Goal: Task Accomplishment & Management: Complete application form

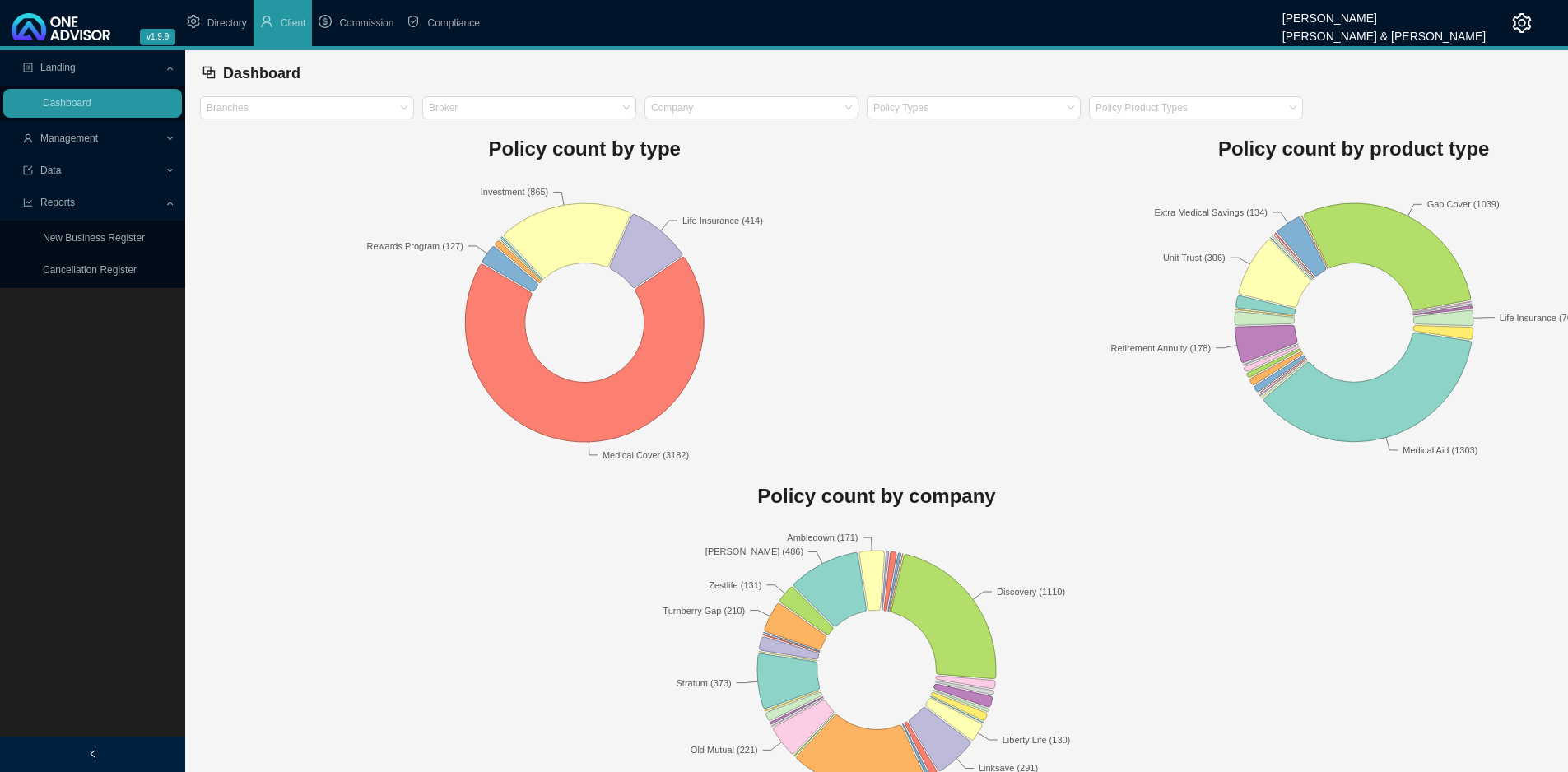
click at [157, 137] on span "Management" at bounding box center [94, 138] width 142 height 29
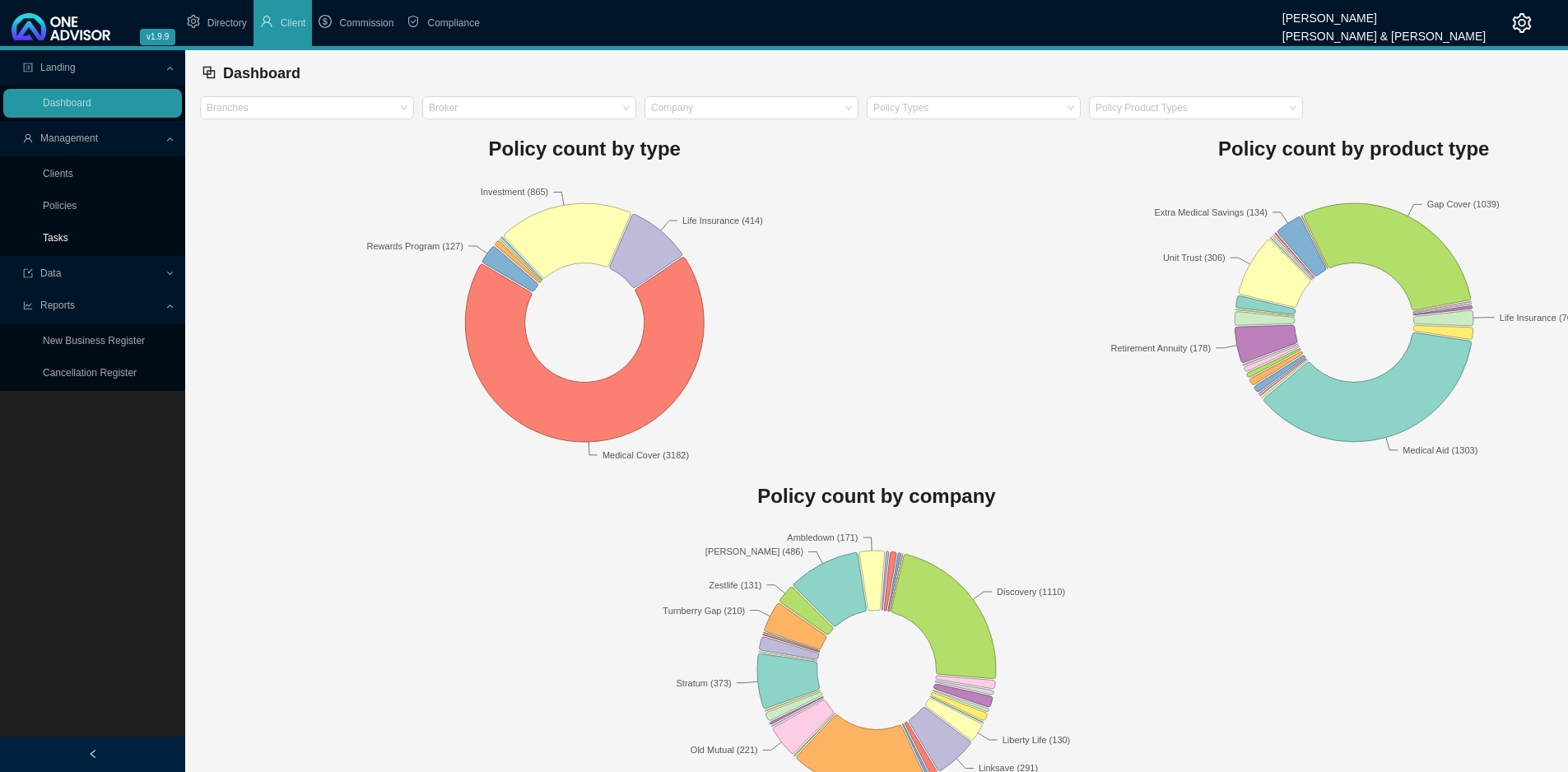
click at [65, 238] on link "Tasks" at bounding box center [55, 237] width 26 height 11
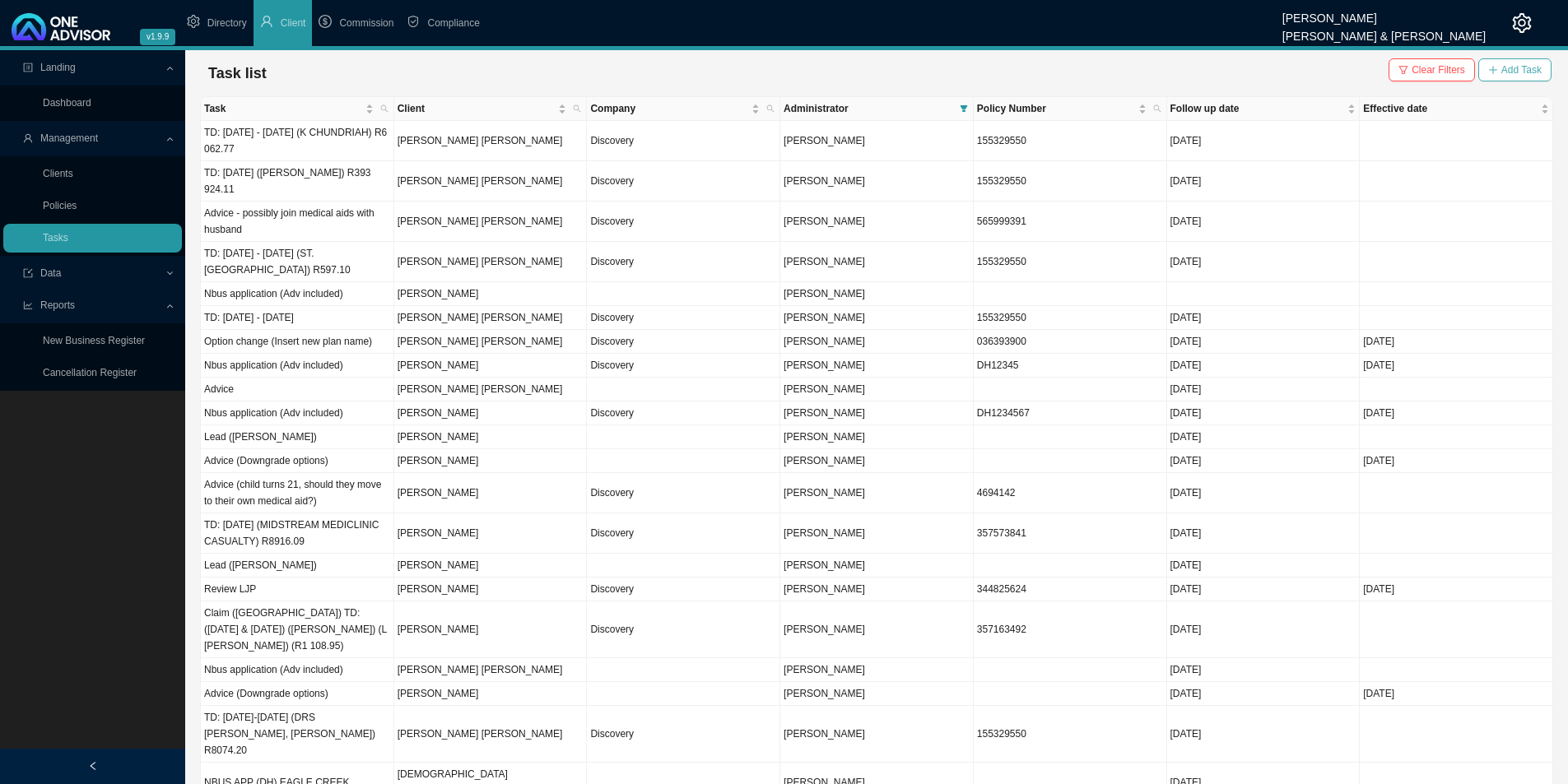
click at [1522, 69] on span "Add Task" at bounding box center [1521, 69] width 41 height 16
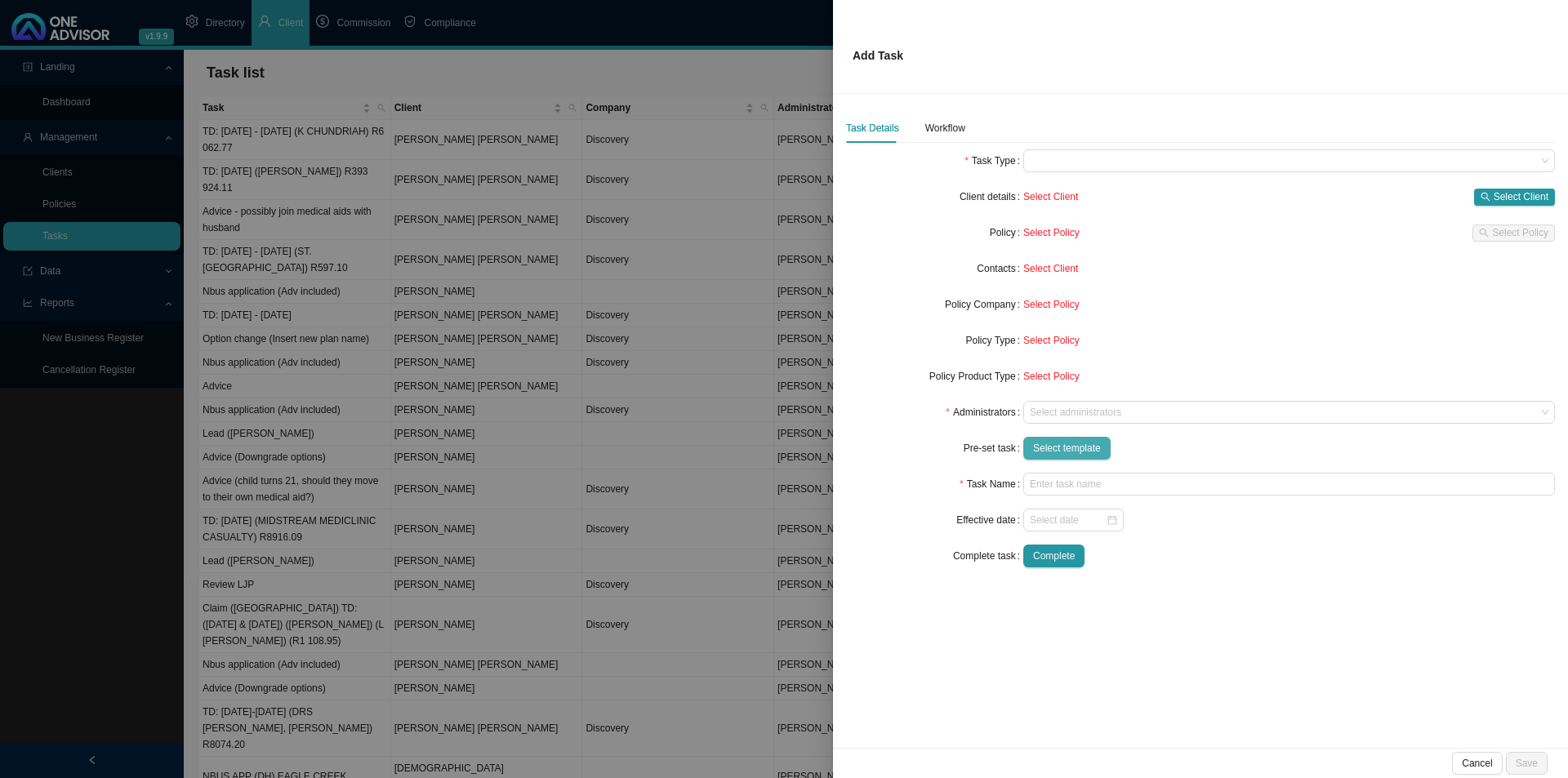
click at [1043, 454] on span "Select template" at bounding box center [1066, 448] width 68 height 16
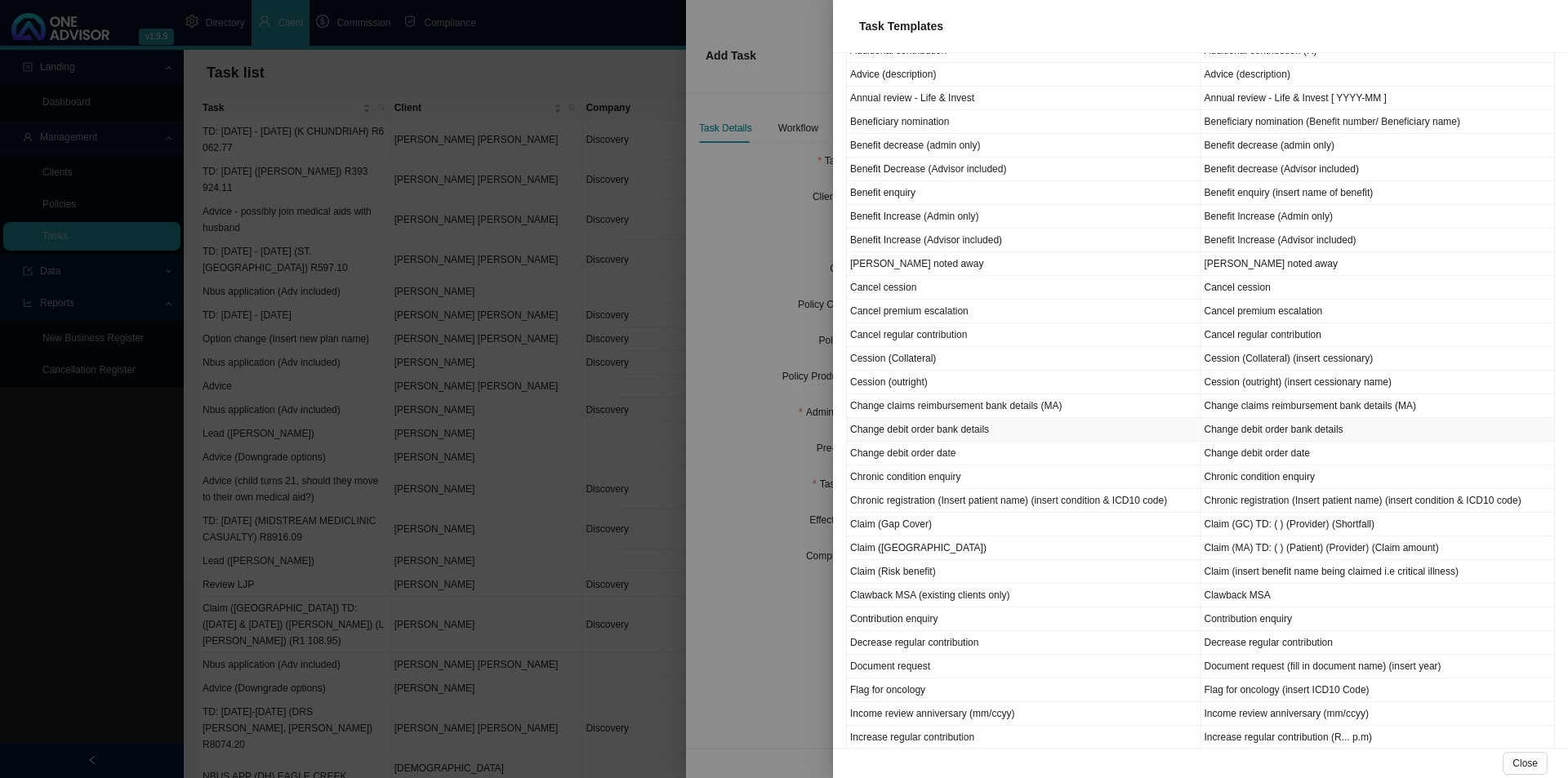
scroll to position [163, 0]
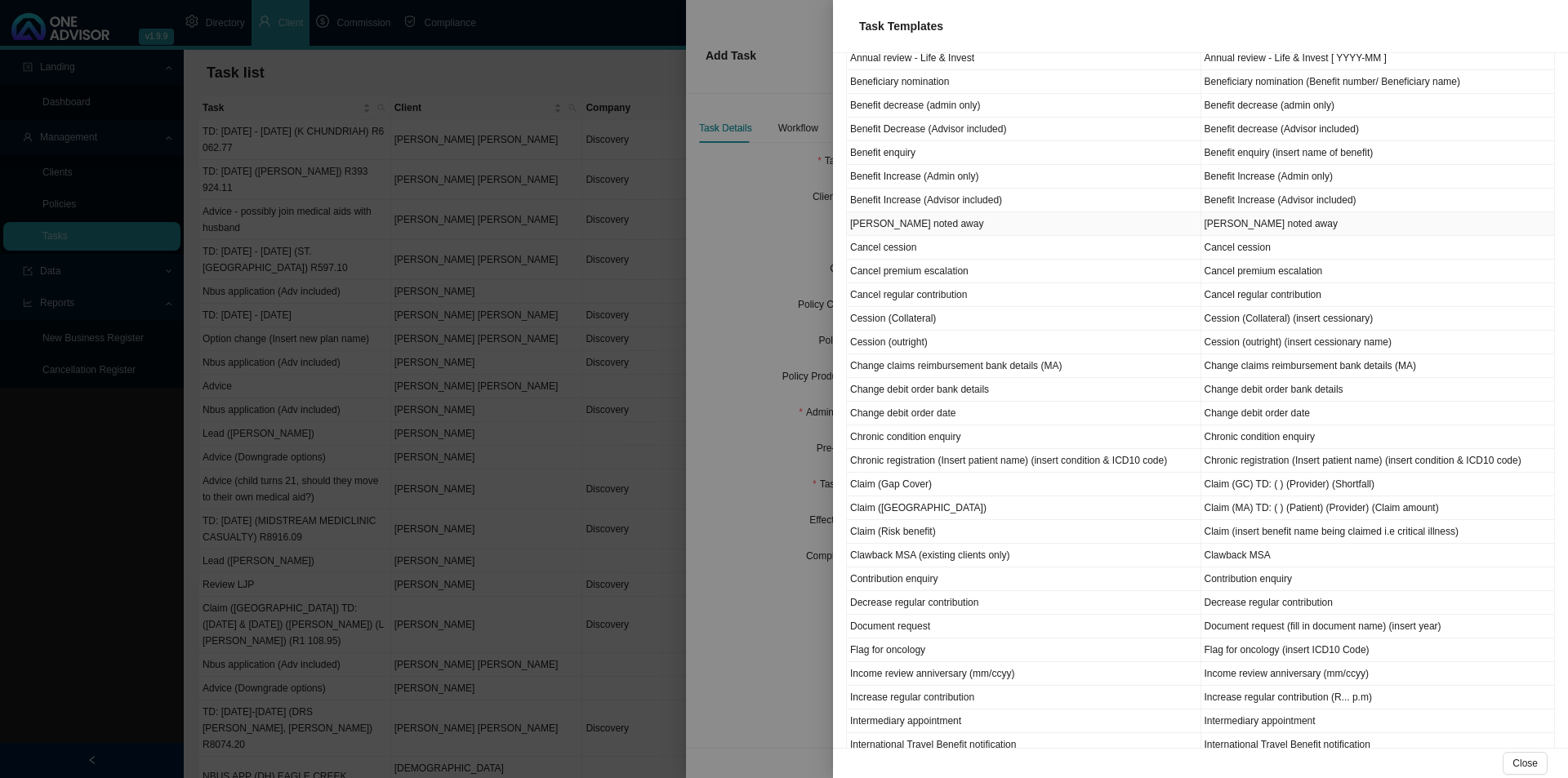
click at [974, 225] on td "[PERSON_NAME] noted away" at bounding box center [1023, 224] width 354 height 24
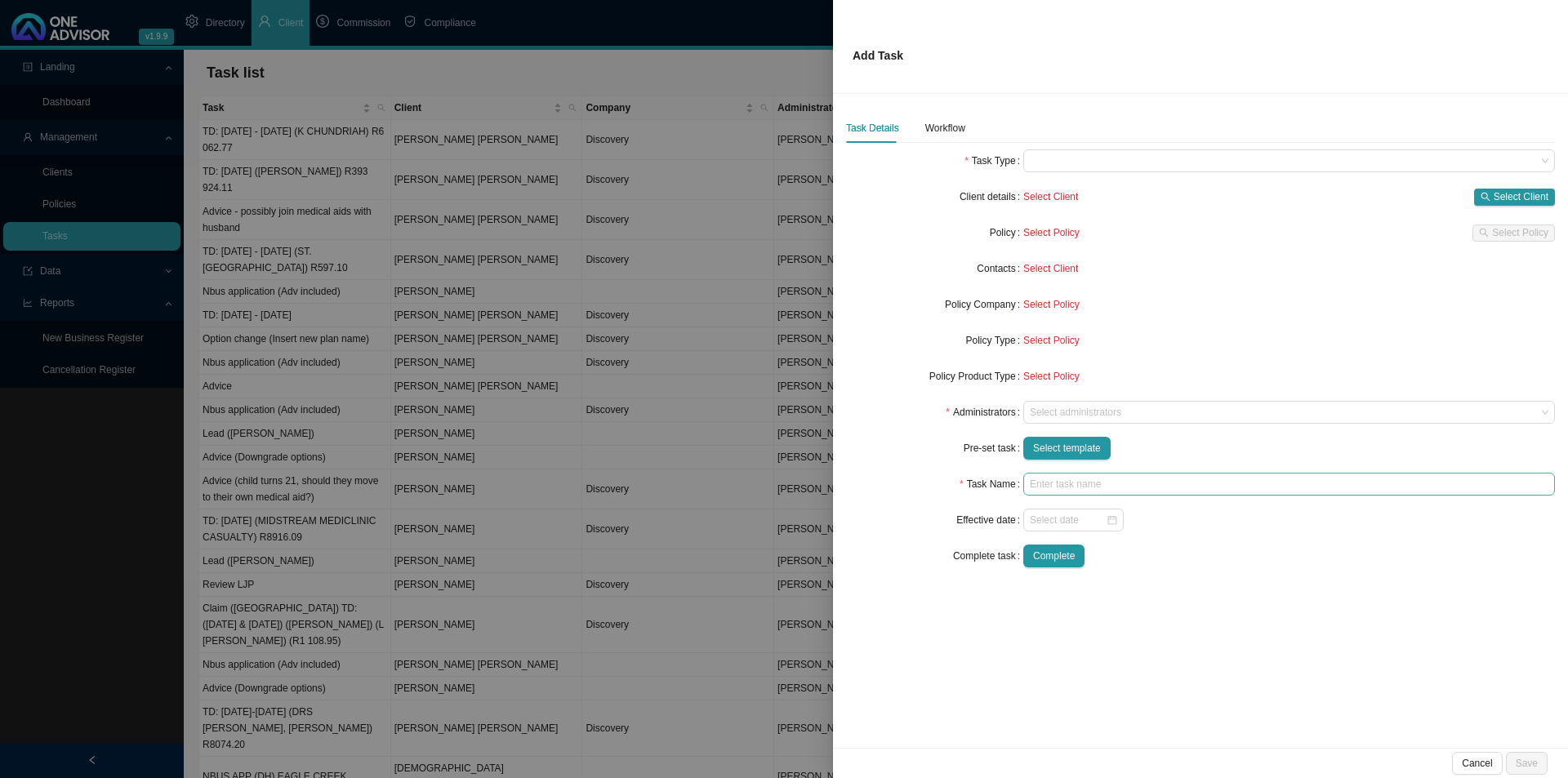
type input "[PERSON_NAME] noted away"
click at [1055, 407] on div at bounding box center [1281, 413] width 510 height 12
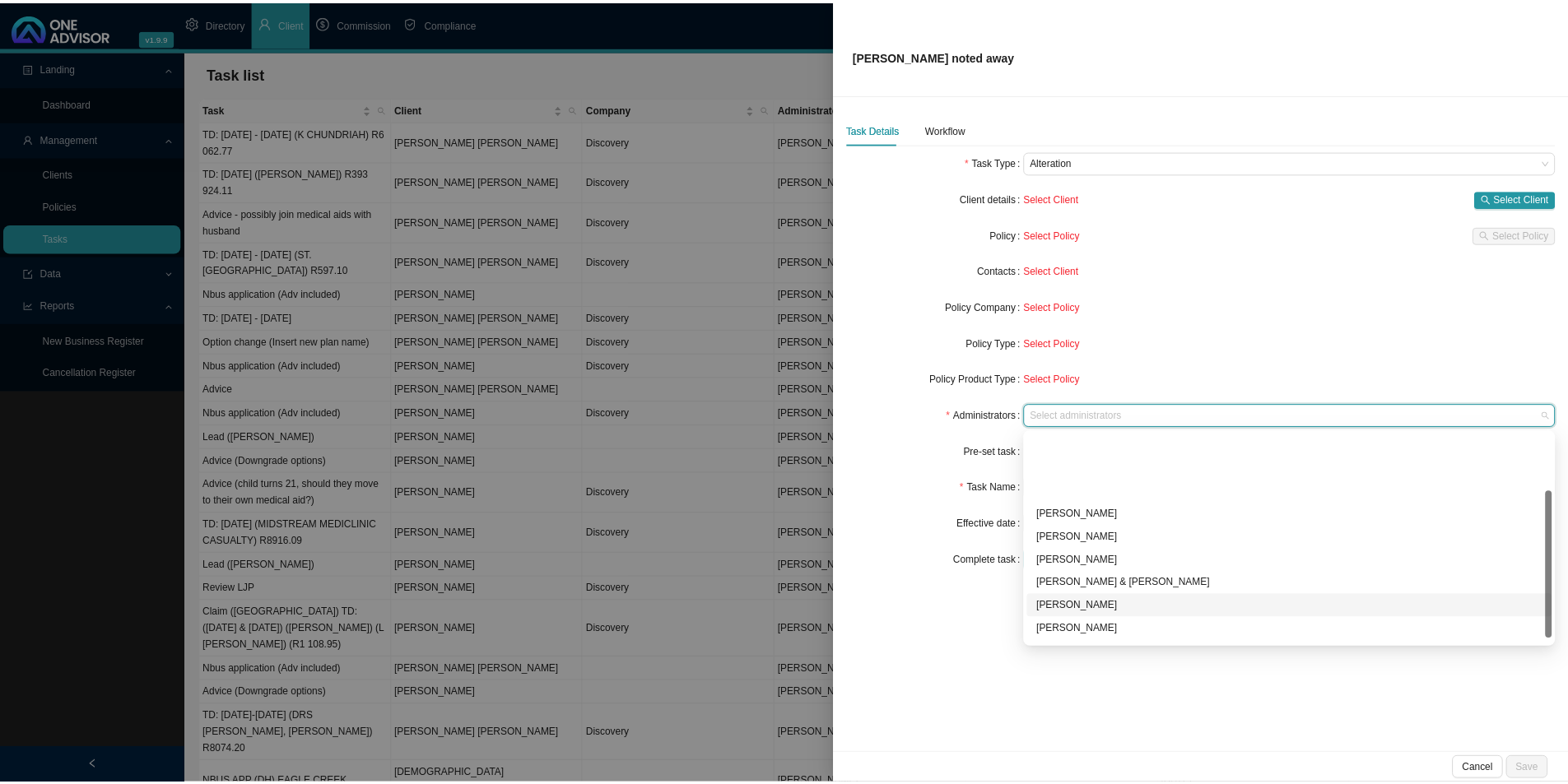
scroll to position [89, 0]
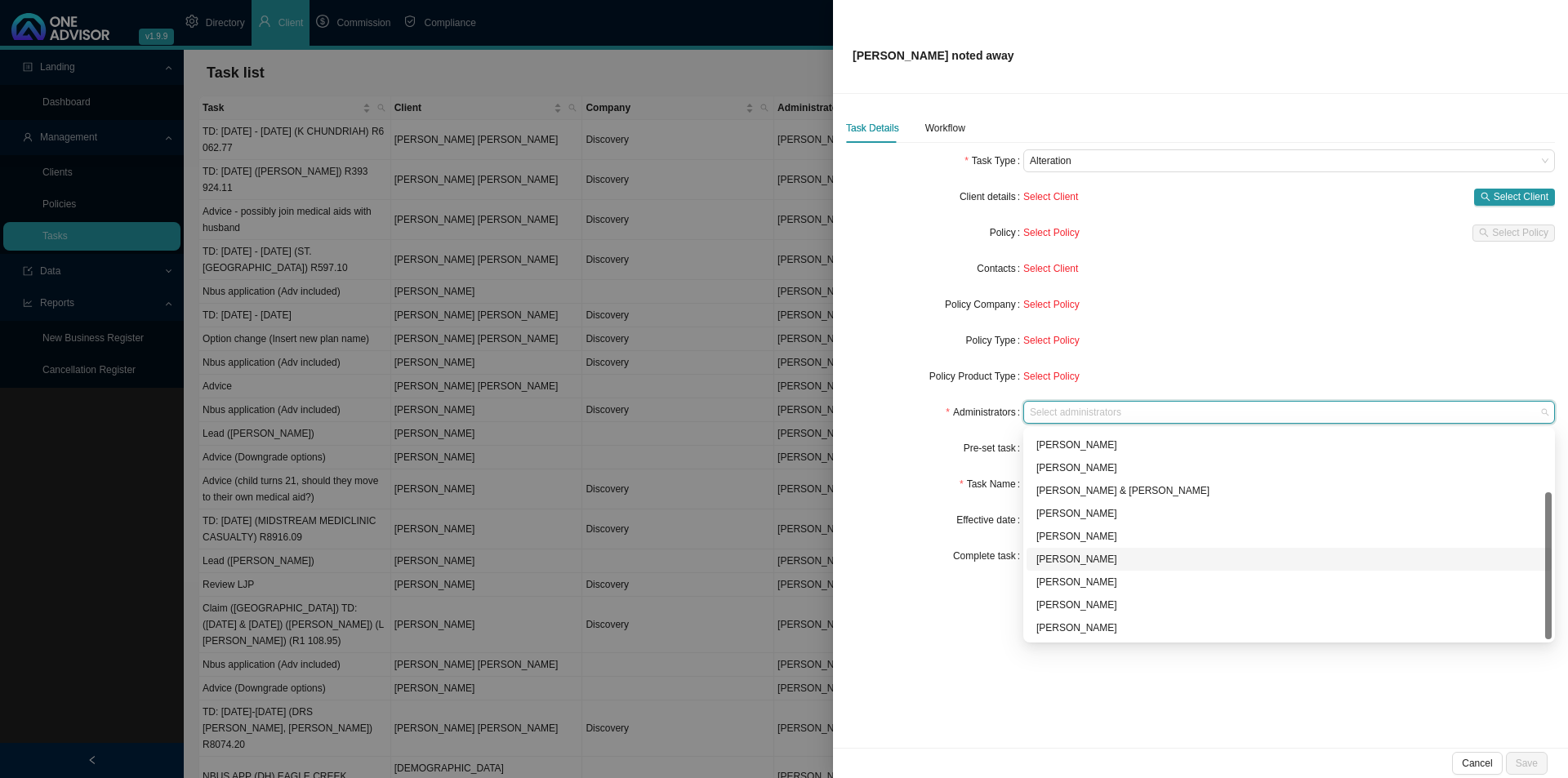
click at [1067, 559] on div "[PERSON_NAME]" at bounding box center [1288, 559] width 505 height 16
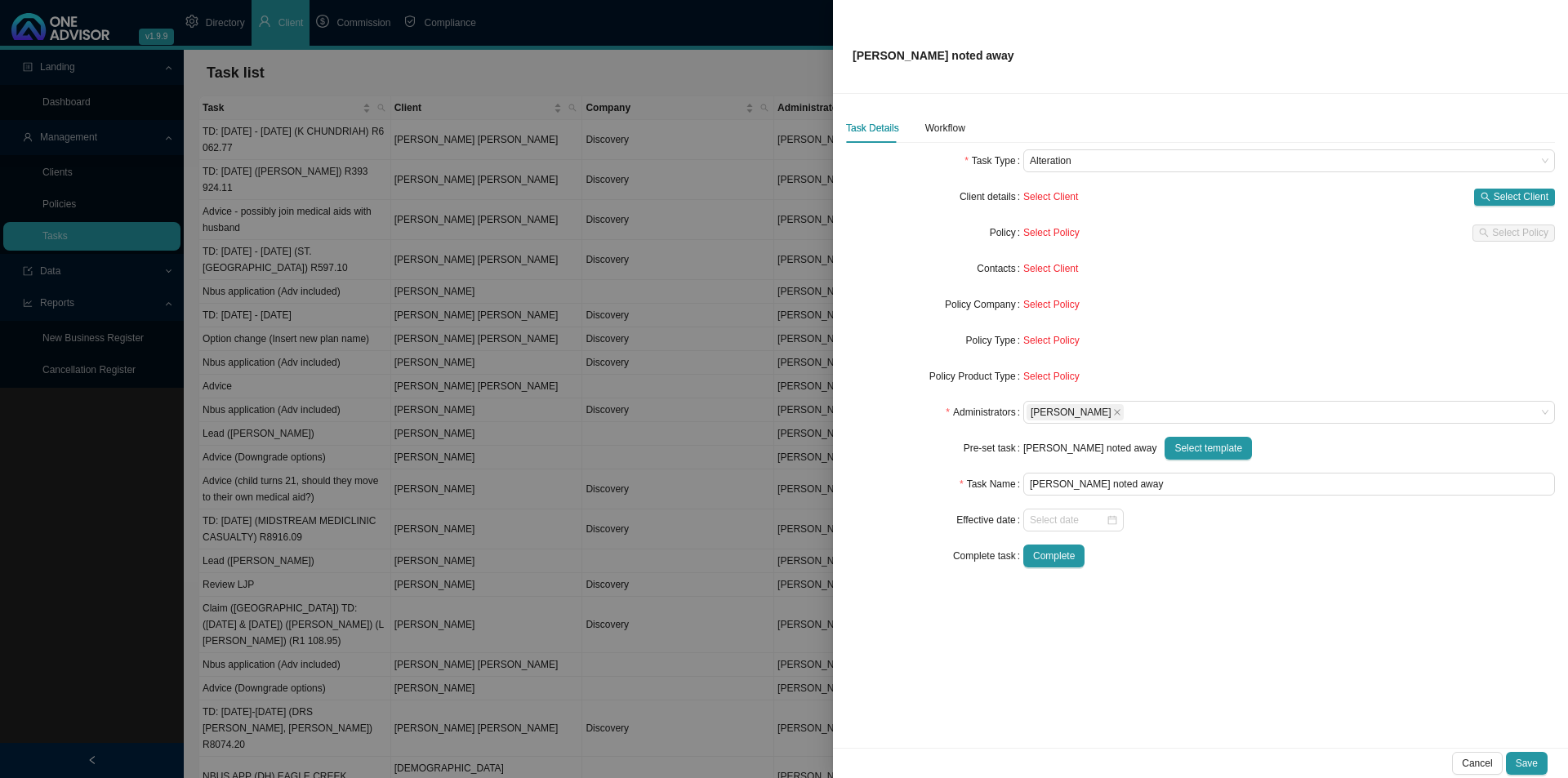
click at [1207, 354] on form "Task Type Alteration Client details Select Client Select Client Policy Select P…" at bounding box center [1200, 358] width 709 height 418
click at [1505, 189] on span "Select Client" at bounding box center [1521, 196] width 55 height 16
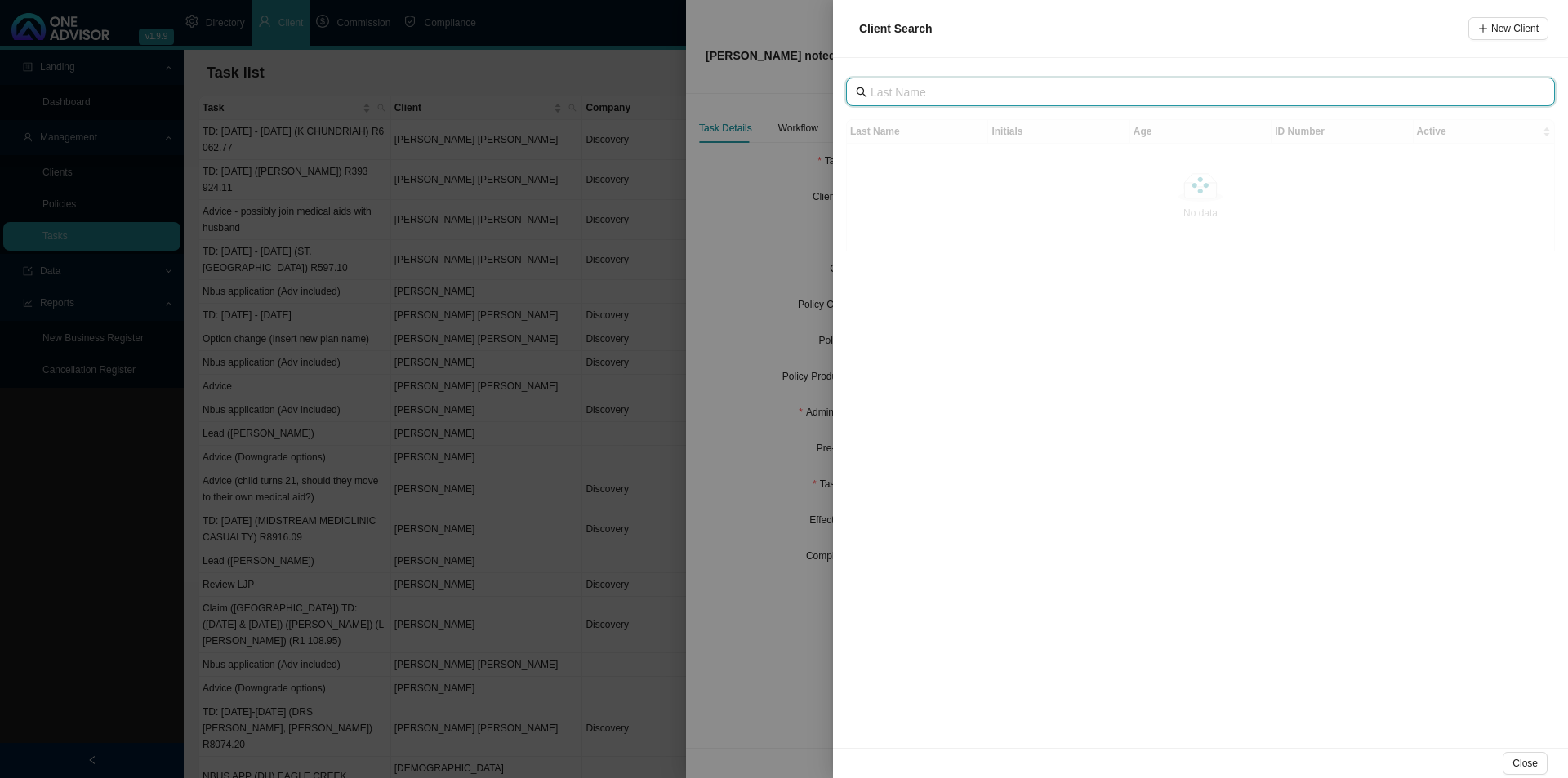
click at [895, 97] on input "text" at bounding box center [1202, 92] width 663 height 18
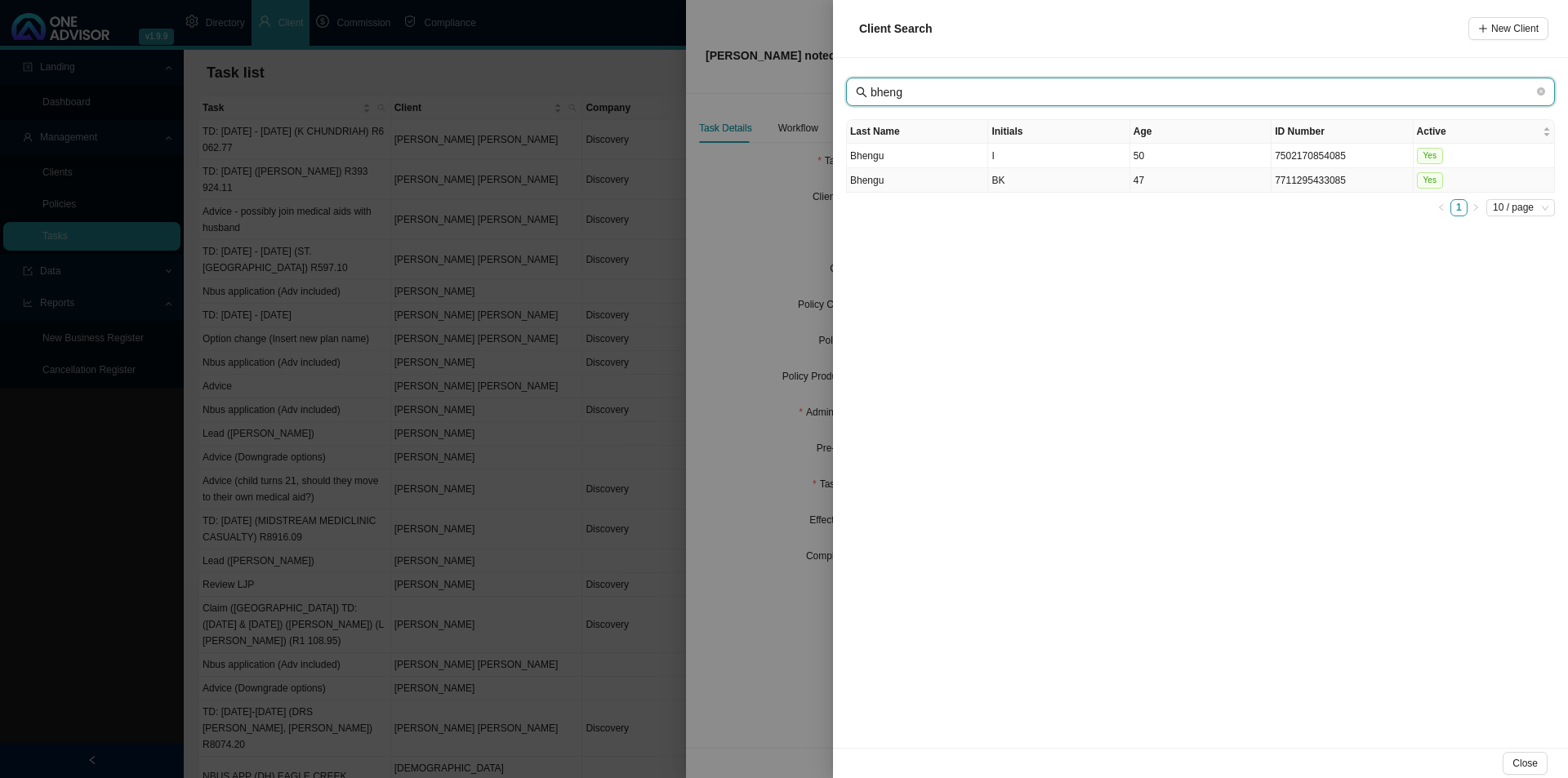
type input "bheng"
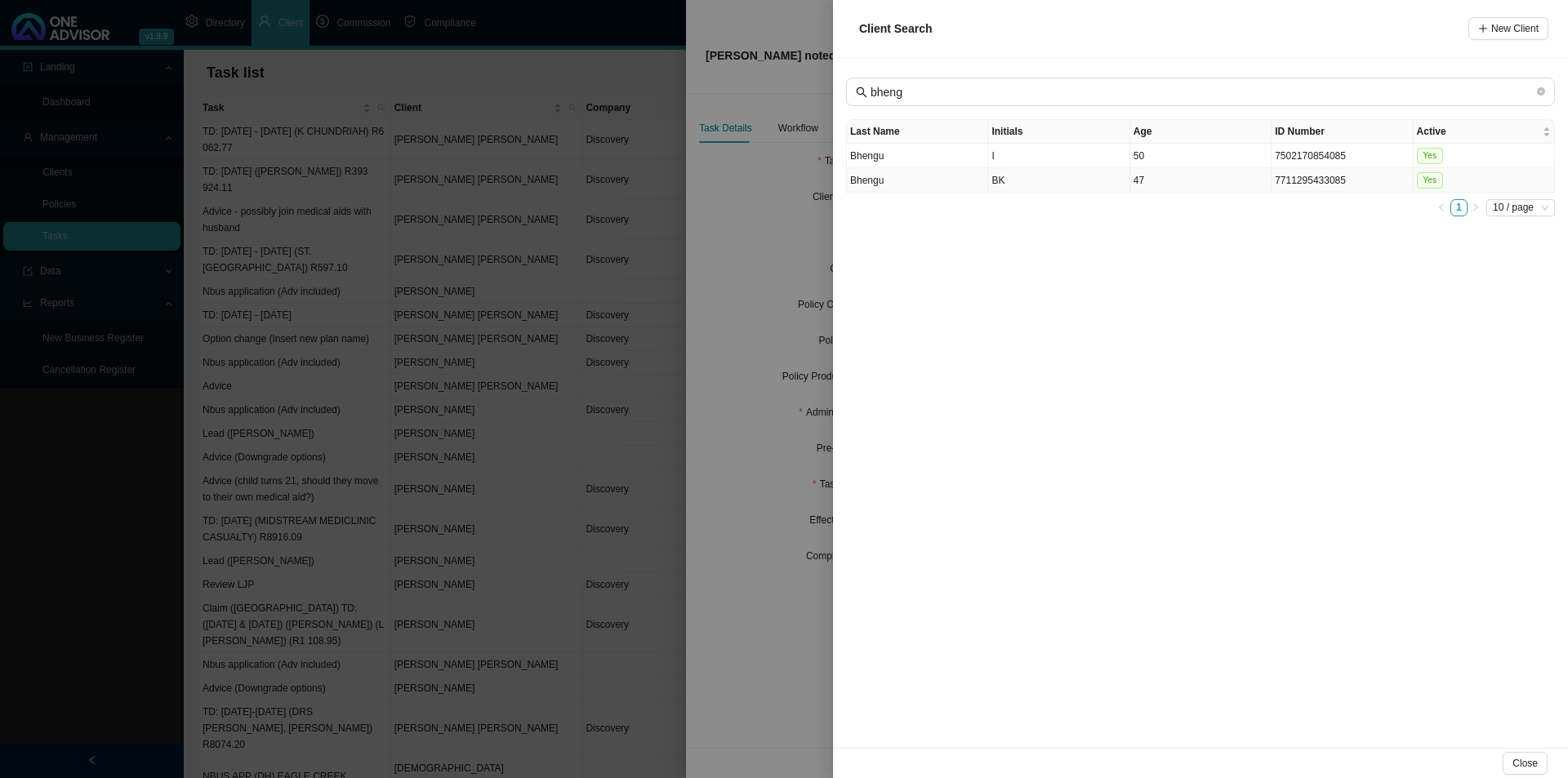
click at [1028, 183] on td "BK" at bounding box center [1058, 180] width 142 height 25
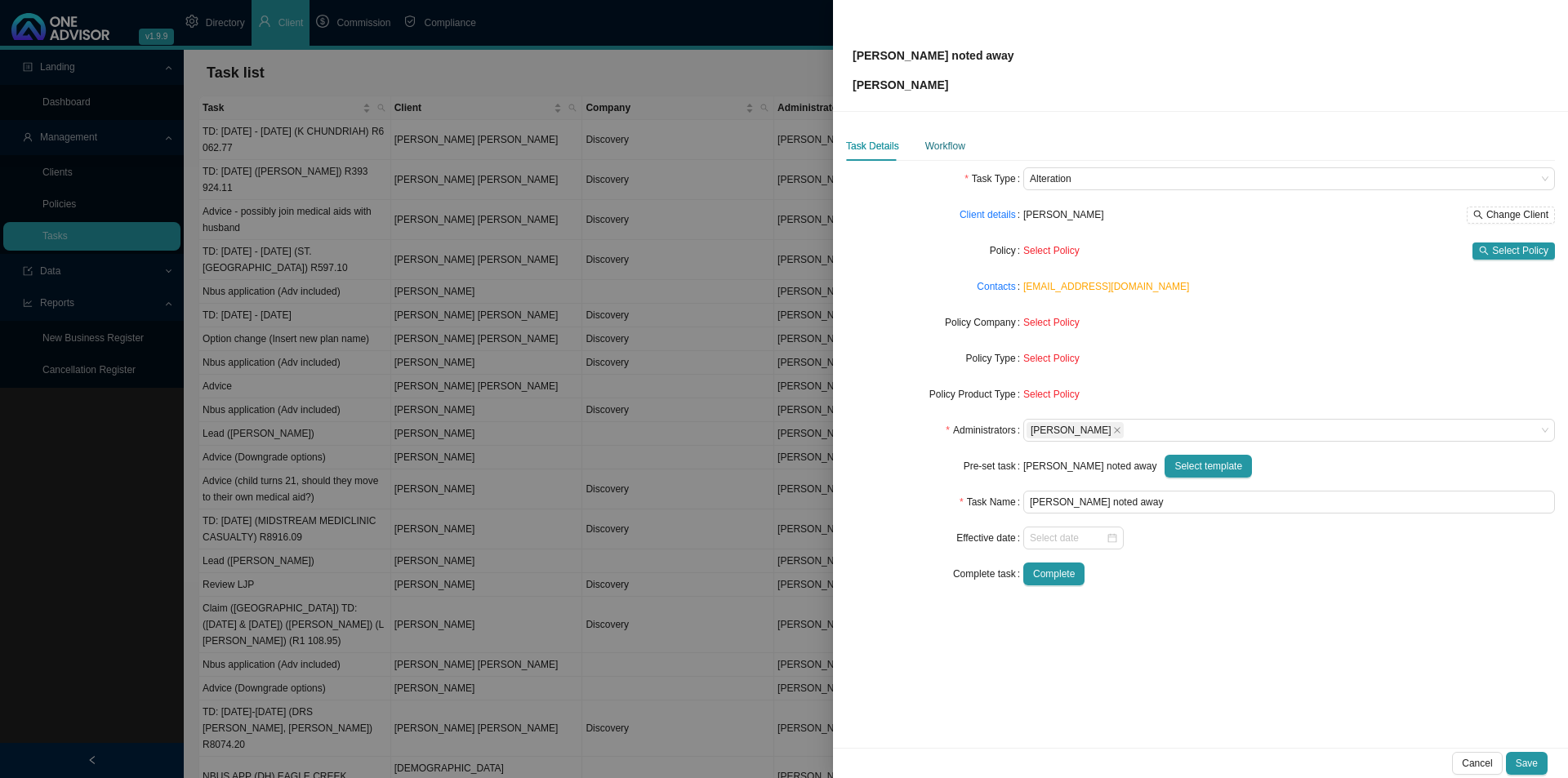
click at [956, 150] on div "Workflow" at bounding box center [944, 146] width 40 height 16
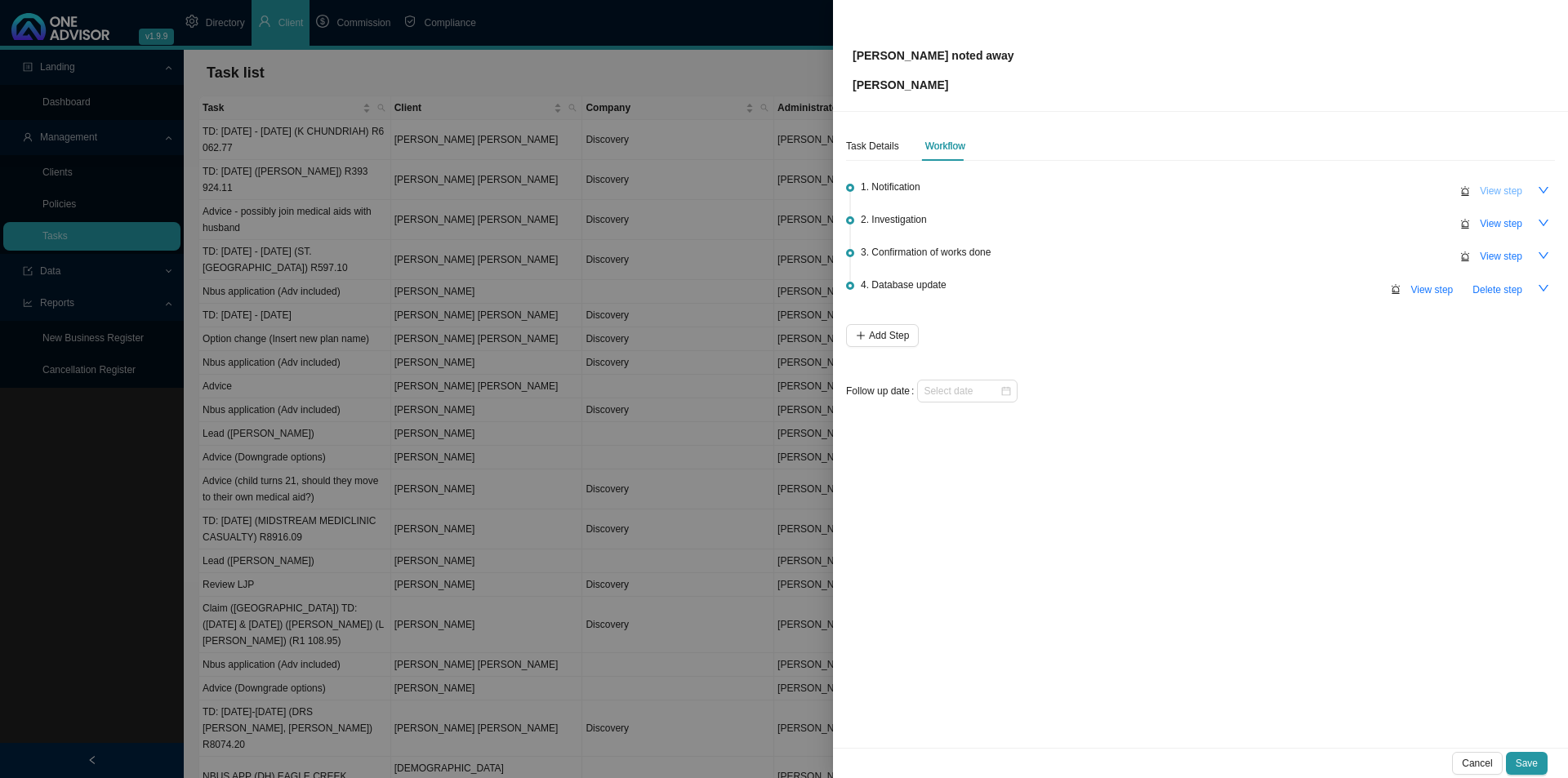
click at [1505, 189] on span "View step" at bounding box center [1500, 190] width 42 height 16
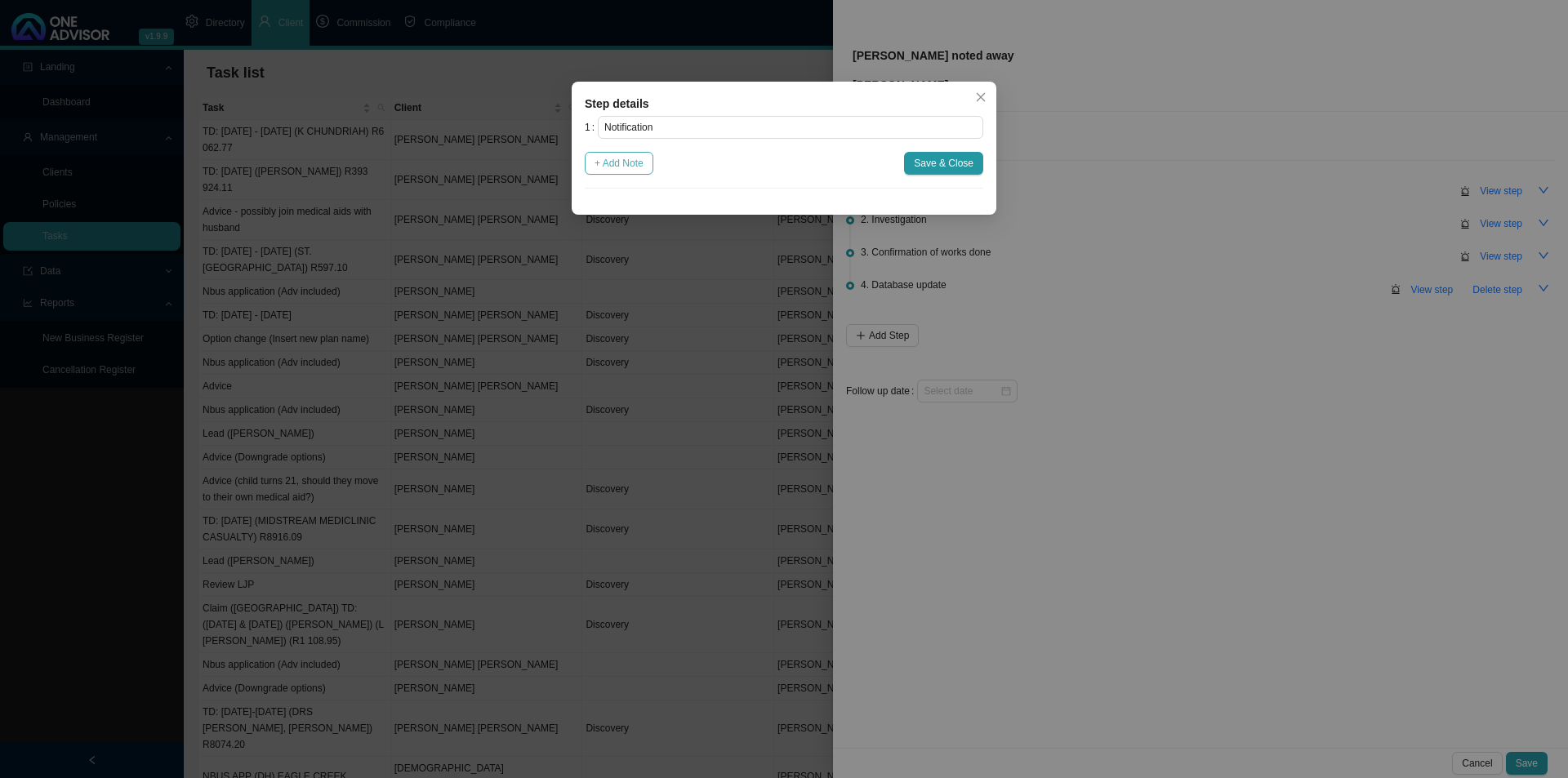
click at [612, 160] on span "+ Add Note" at bounding box center [618, 163] width 49 height 16
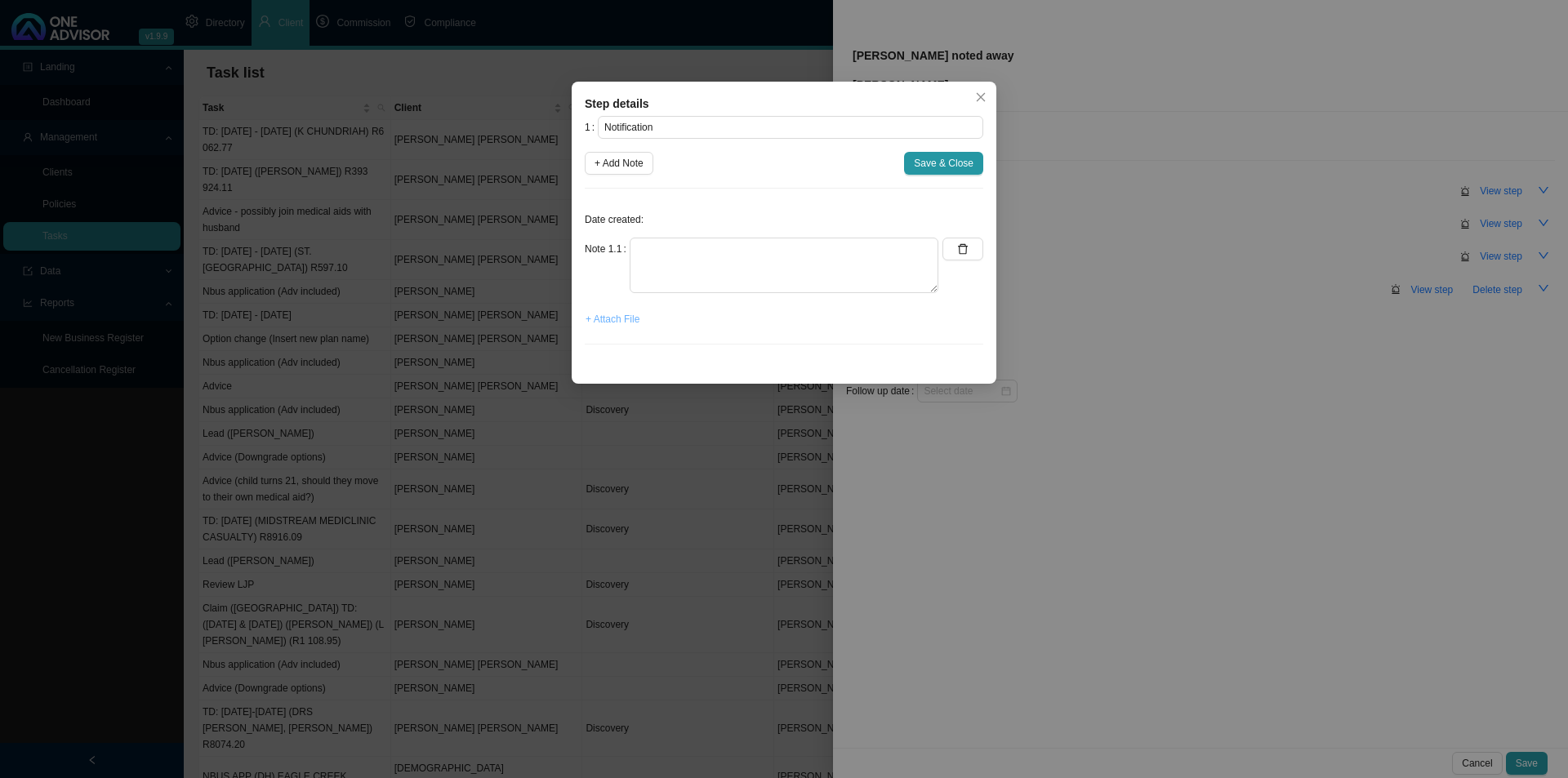
click at [605, 321] on span "+ Attach File" at bounding box center [612, 319] width 54 height 16
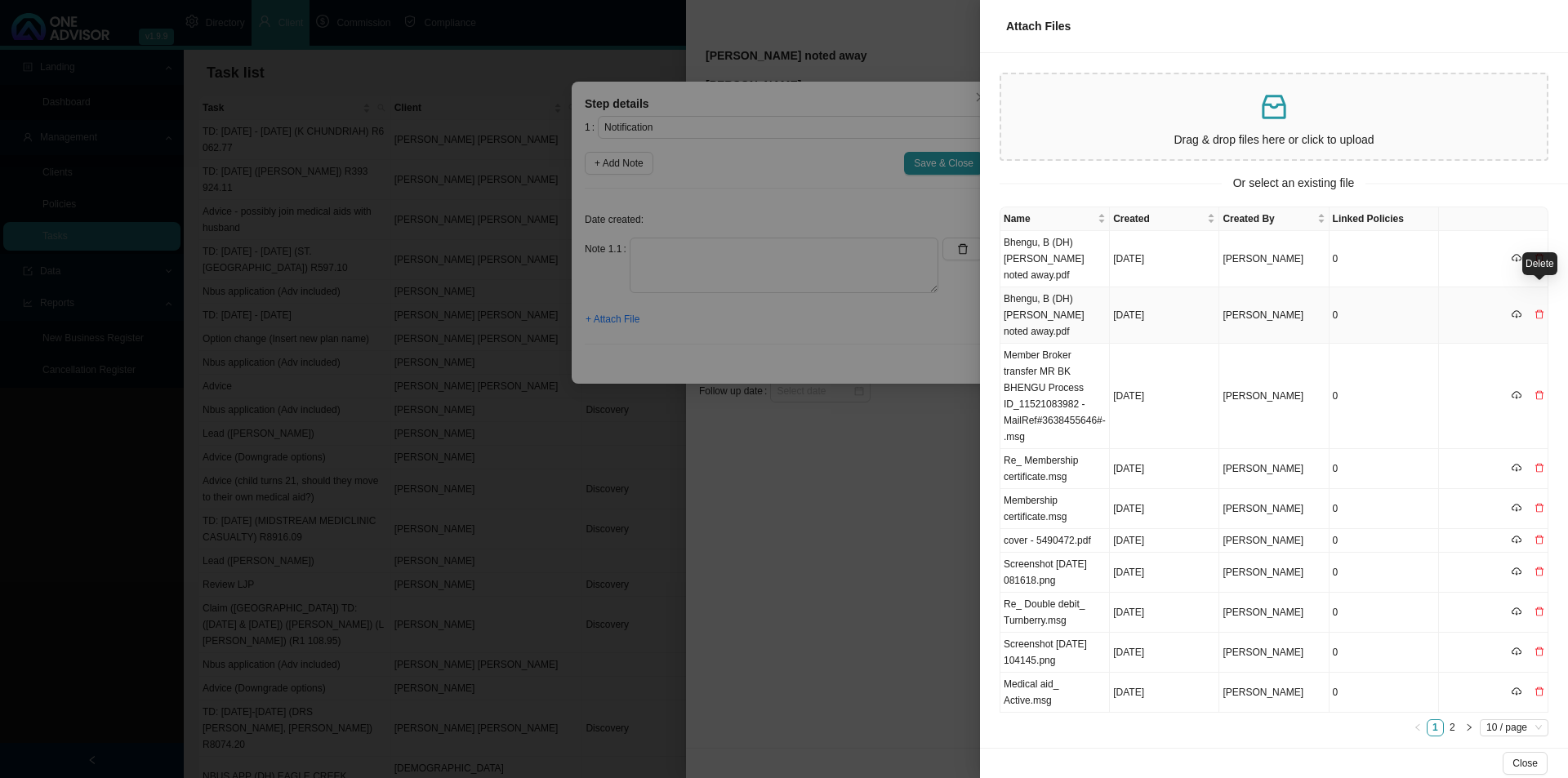
click at [1537, 310] on icon "delete" at bounding box center [1539, 314] width 9 height 9
click at [1550, 256] on span "Yes" at bounding box center [1543, 256] width 16 height 16
click at [1067, 353] on td "Member Broker transfer MR BK BHENGU Process ID_11521083982 -MailRef#3638455646#…" at bounding box center [1055, 396] width 110 height 106
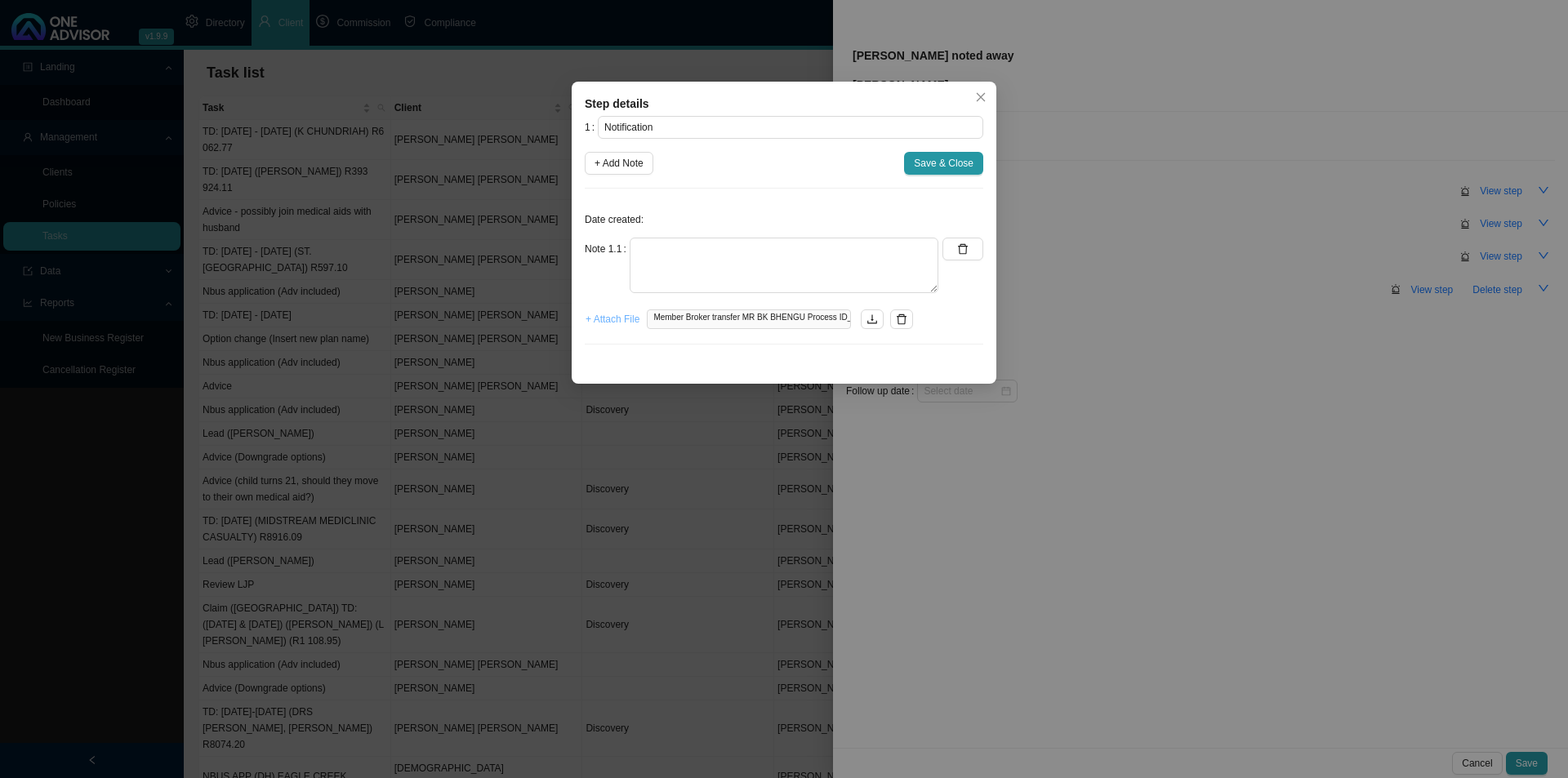
click at [608, 320] on span "+ Attach File" at bounding box center [612, 319] width 54 height 16
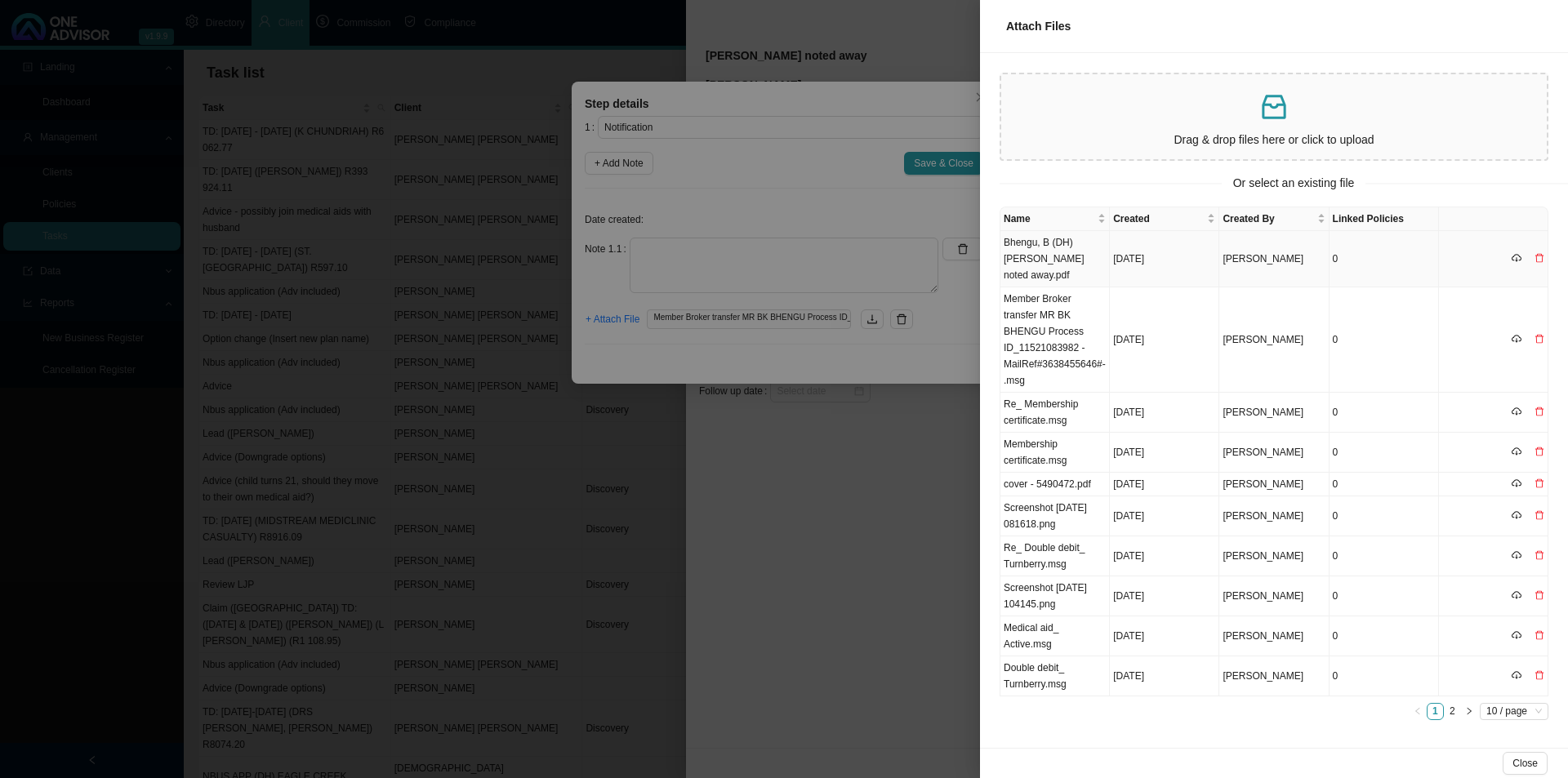
click at [1070, 256] on td "Bhengu, B (DH) [PERSON_NAME] noted away.pdf" at bounding box center [1055, 259] width 110 height 57
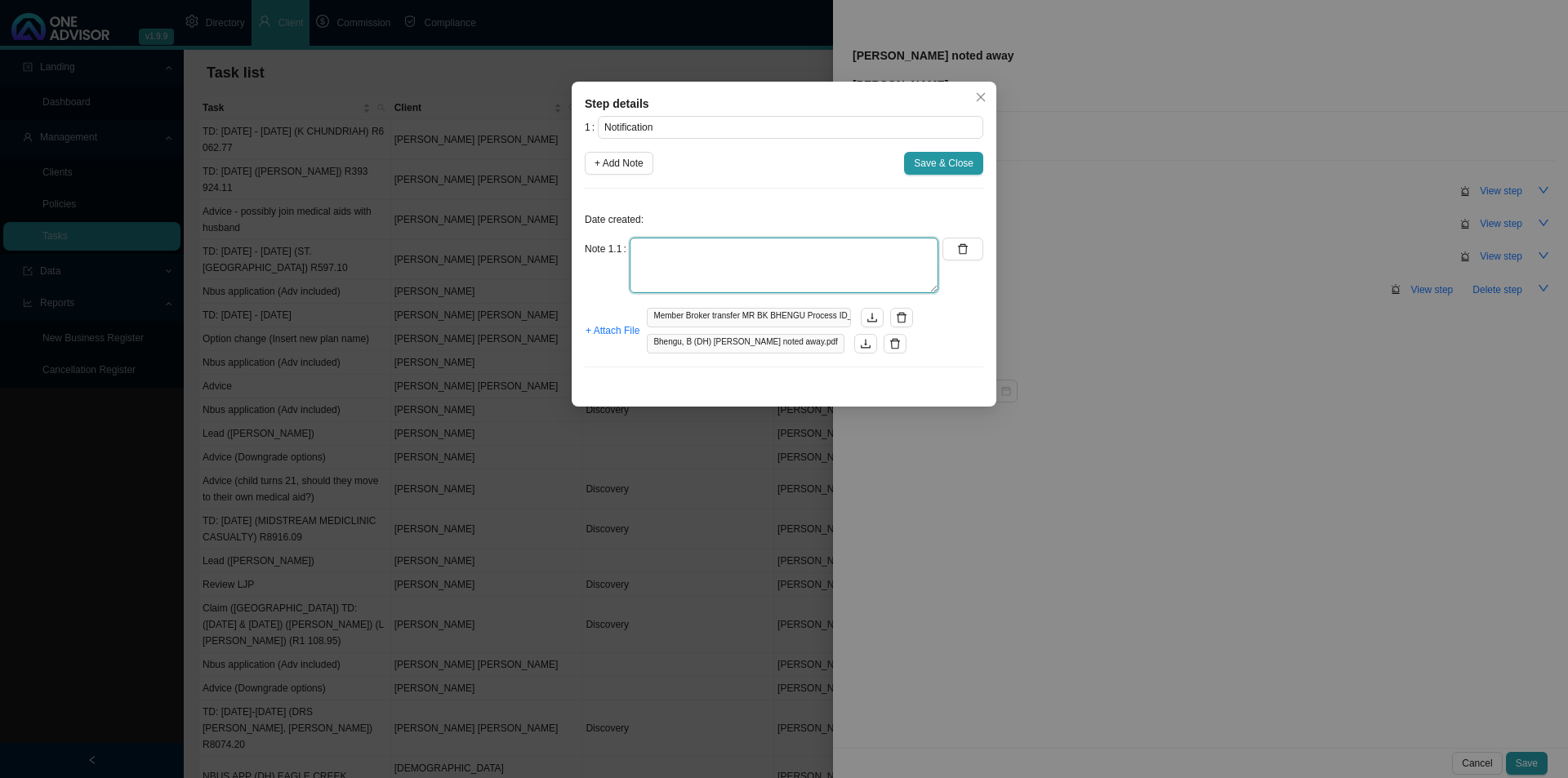
click at [683, 248] on textarea at bounding box center [784, 265] width 309 height 56
type textarea "Received notification that client has broker noted away."
drag, startPoint x: 940, startPoint y: 163, endPoint x: 952, endPoint y: 166, distance: 12.4
click at [941, 163] on span "Save & Close" at bounding box center [943, 163] width 59 height 16
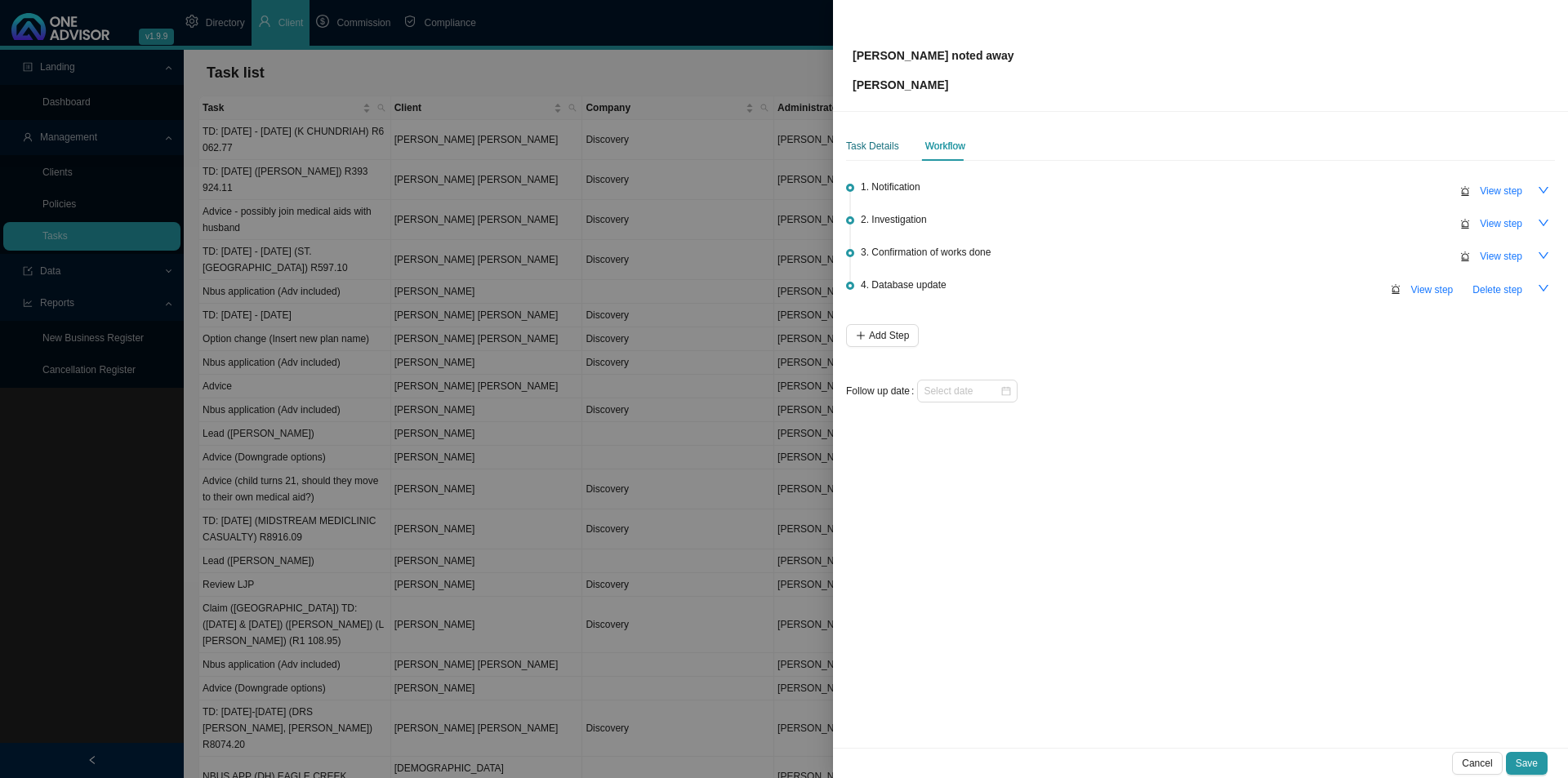
click at [864, 143] on div "Task Details" at bounding box center [872, 146] width 53 height 16
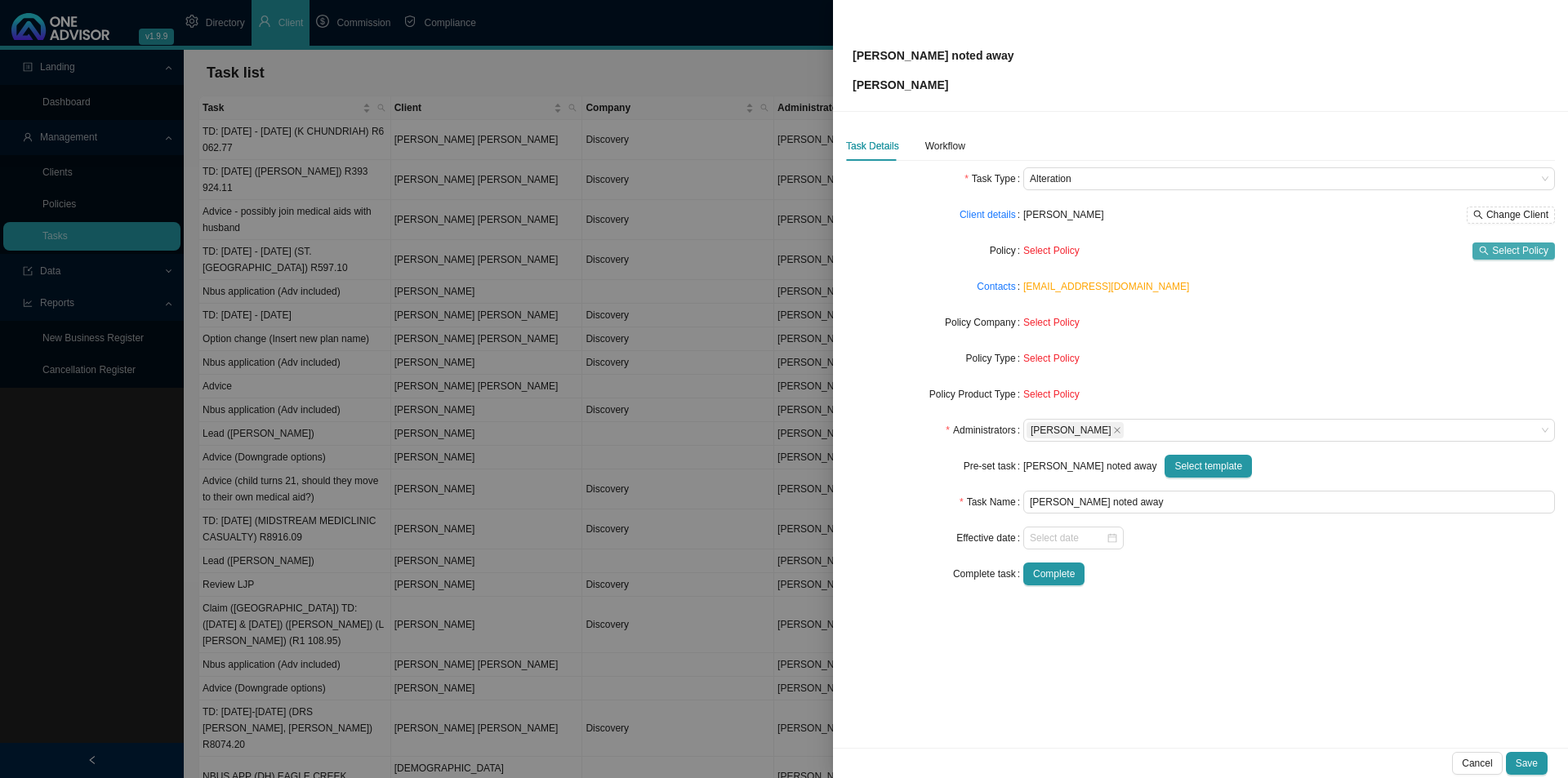
click at [1493, 245] on button "Select Policy" at bounding box center [1513, 251] width 82 height 17
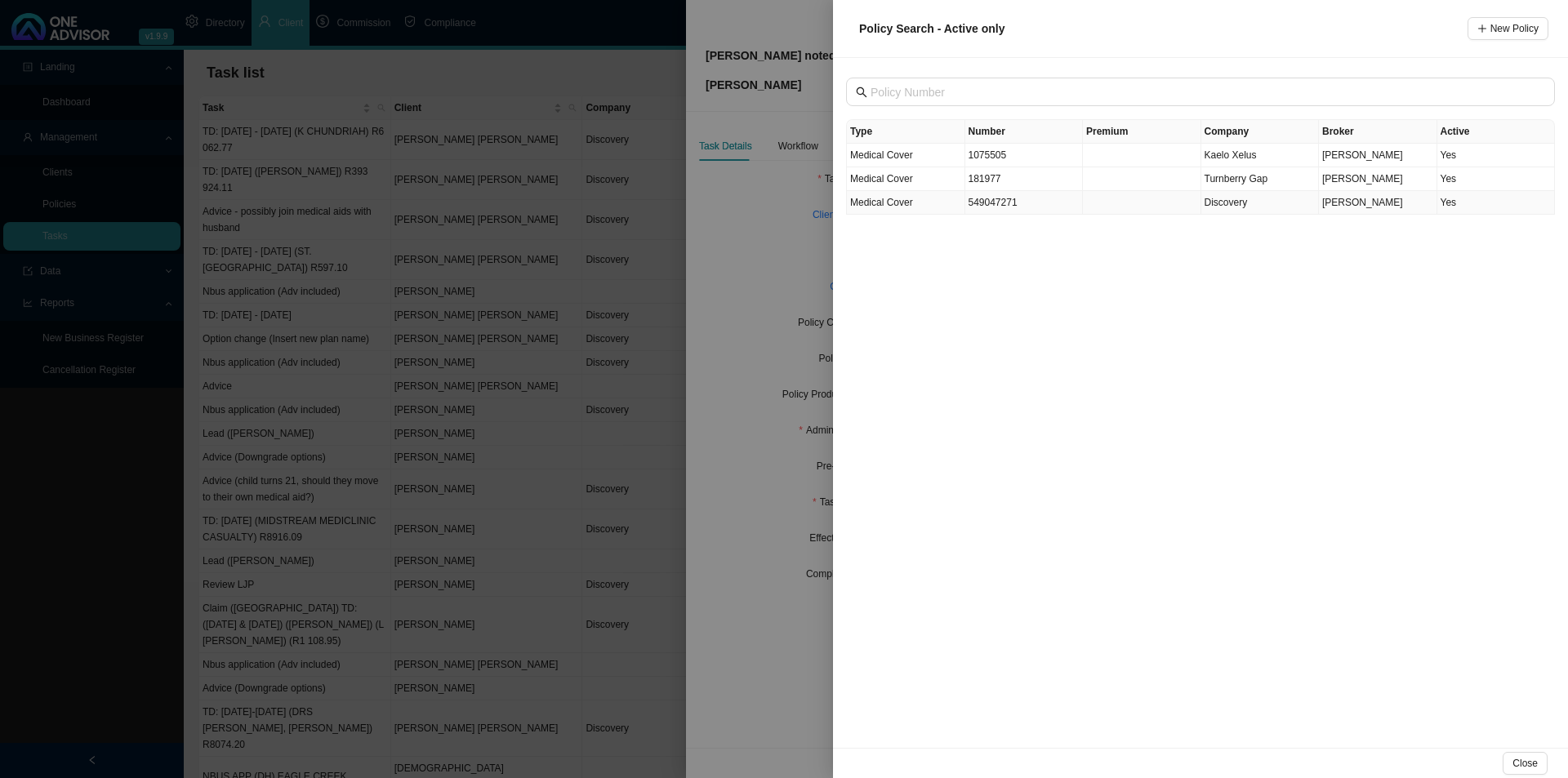
click at [1179, 210] on td at bounding box center [1142, 203] width 118 height 24
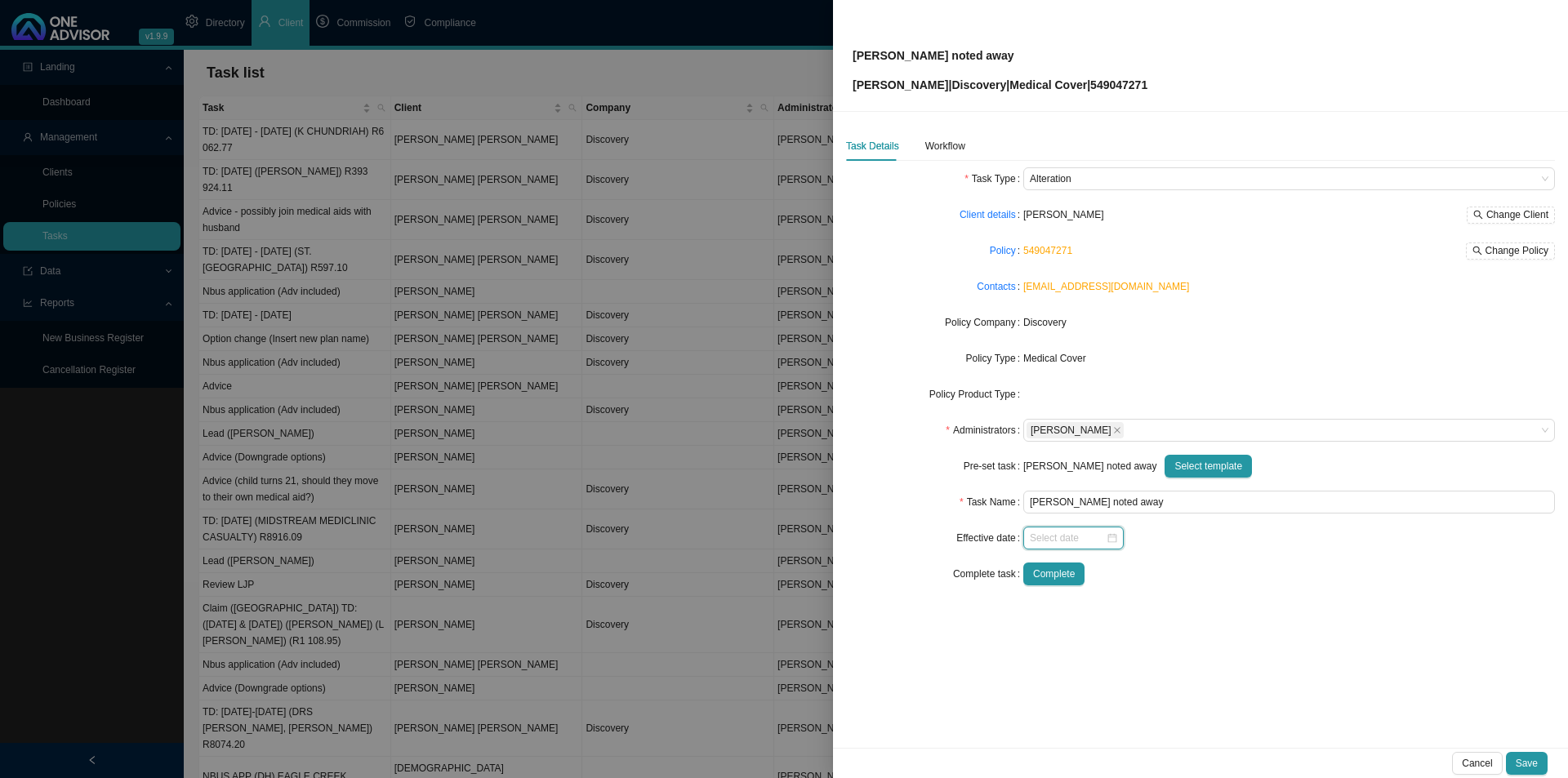
click at [1077, 540] on input at bounding box center [1067, 538] width 76 height 16
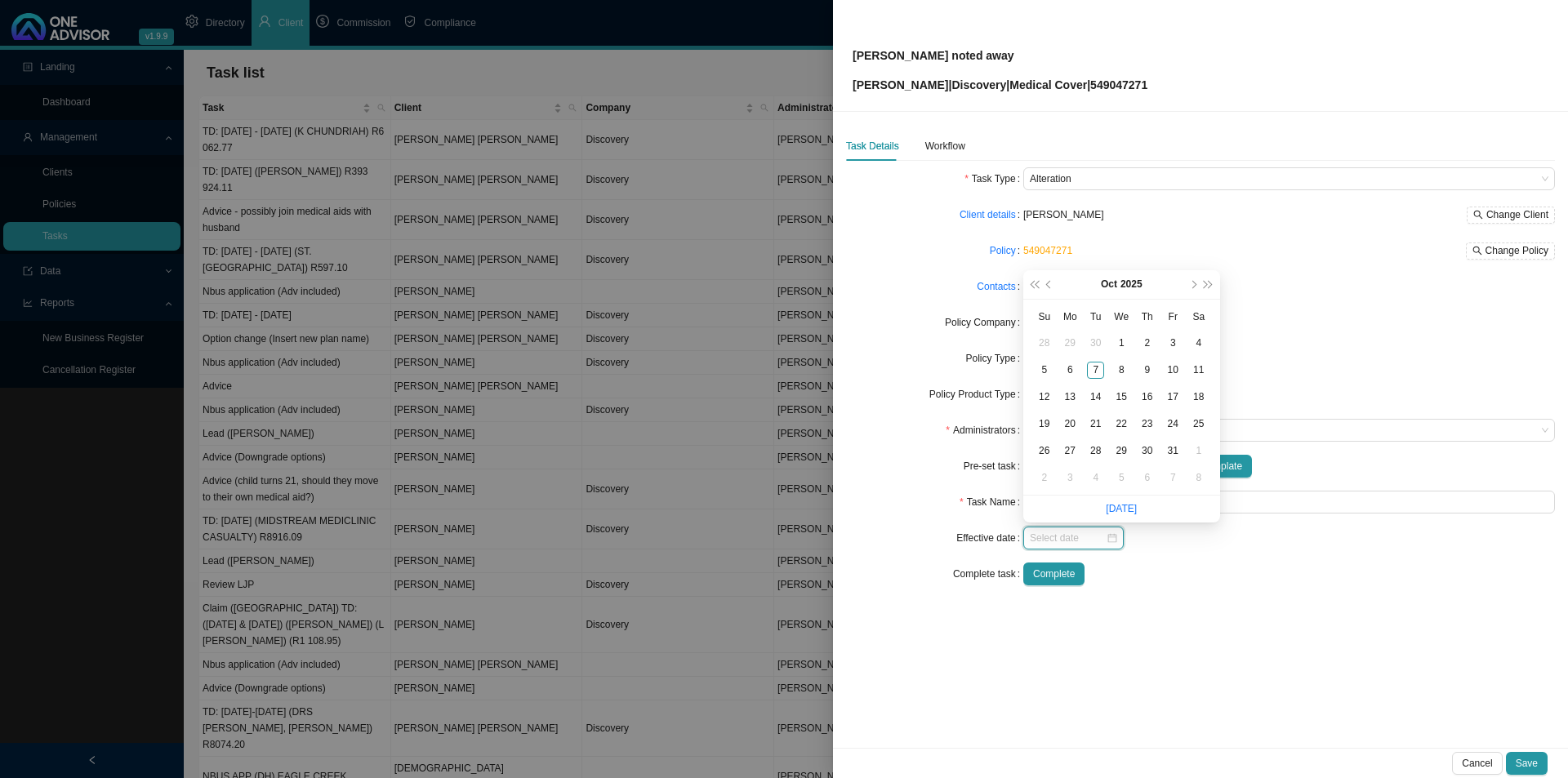
click at [1077, 540] on input at bounding box center [1067, 538] width 76 height 16
click at [1247, 592] on div "Task Type Alteration Client details [PERSON_NAME] [PERSON_NAME] Change Client P…" at bounding box center [1200, 383] width 709 height 431
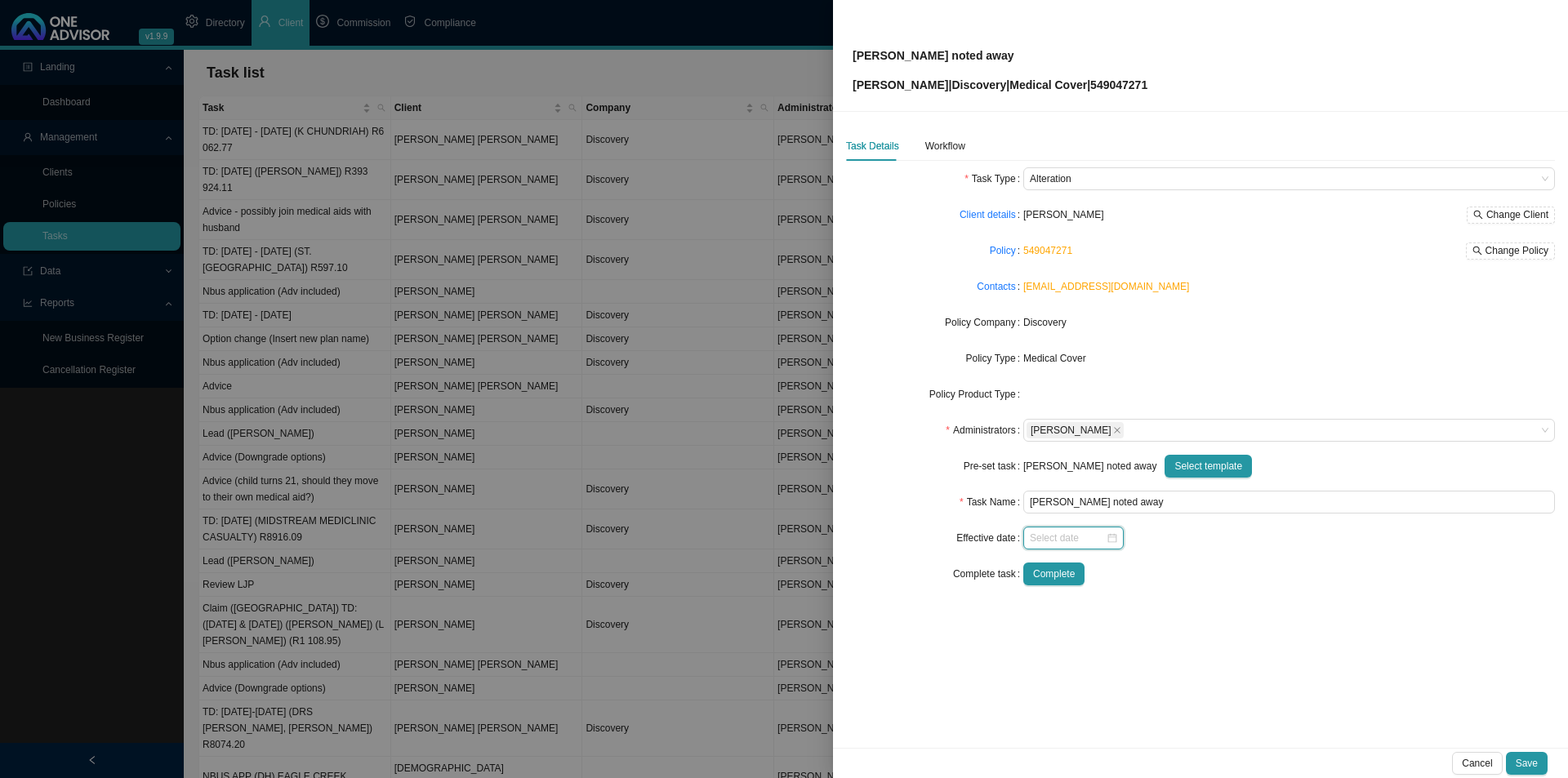
click at [1057, 538] on input at bounding box center [1067, 538] width 76 height 16
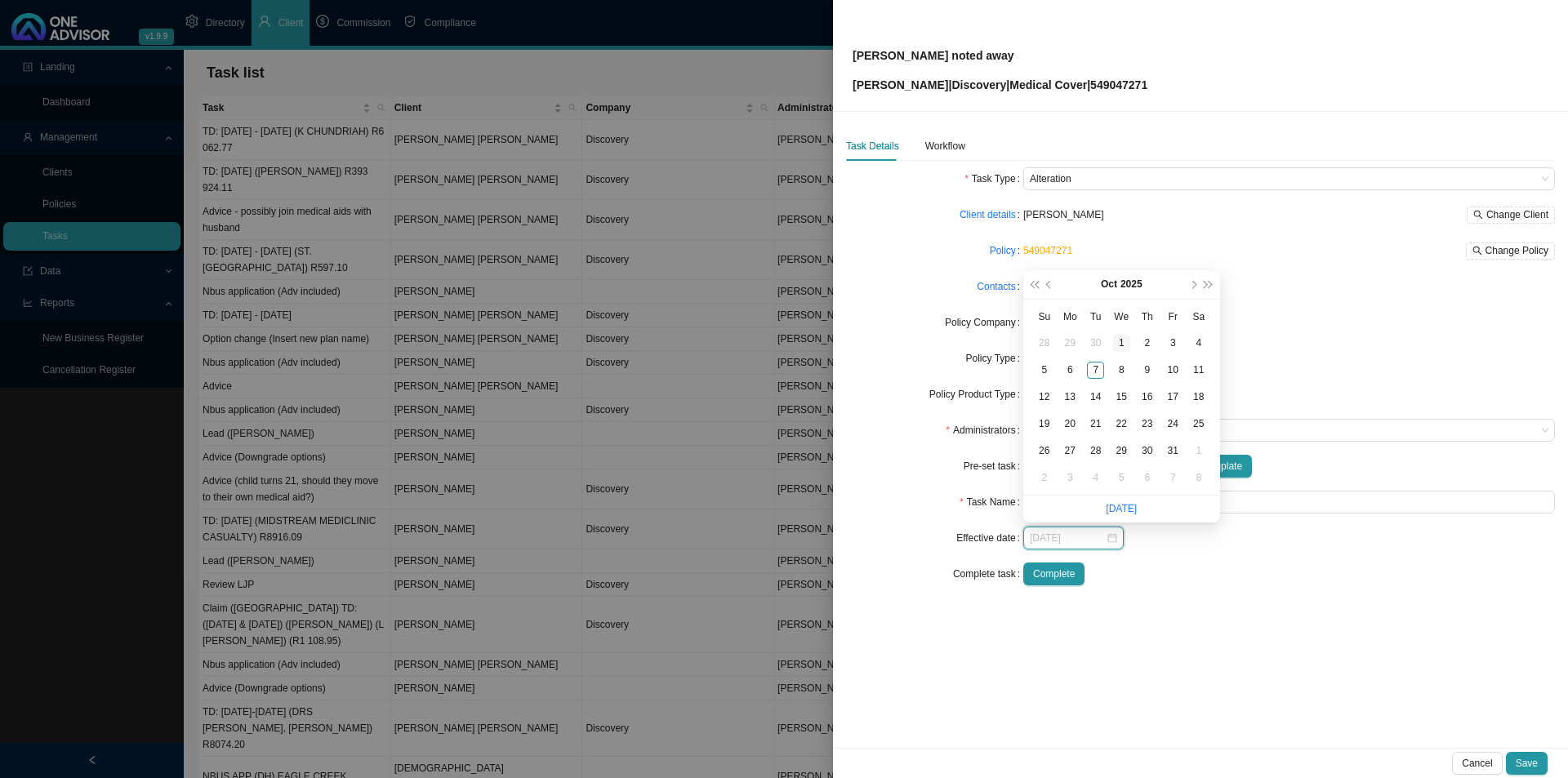
type input "[DATE]"
click at [1047, 281] on button "prev-year" at bounding box center [1050, 284] width 15 height 28
type input "[DATE]"
click at [1072, 347] on div "1" at bounding box center [1070, 343] width 17 height 17
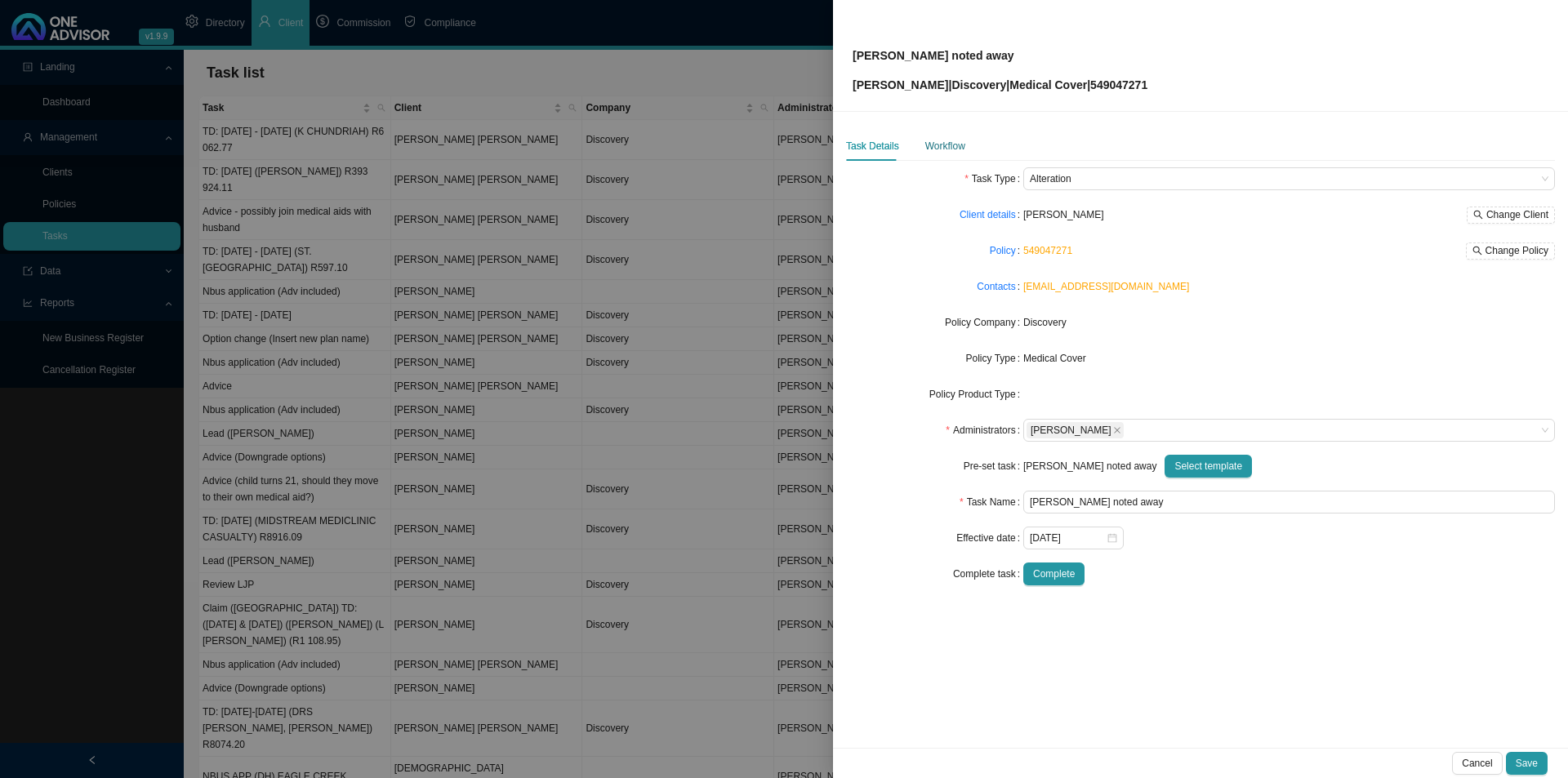
click at [950, 143] on div "Workflow" at bounding box center [944, 146] width 40 height 16
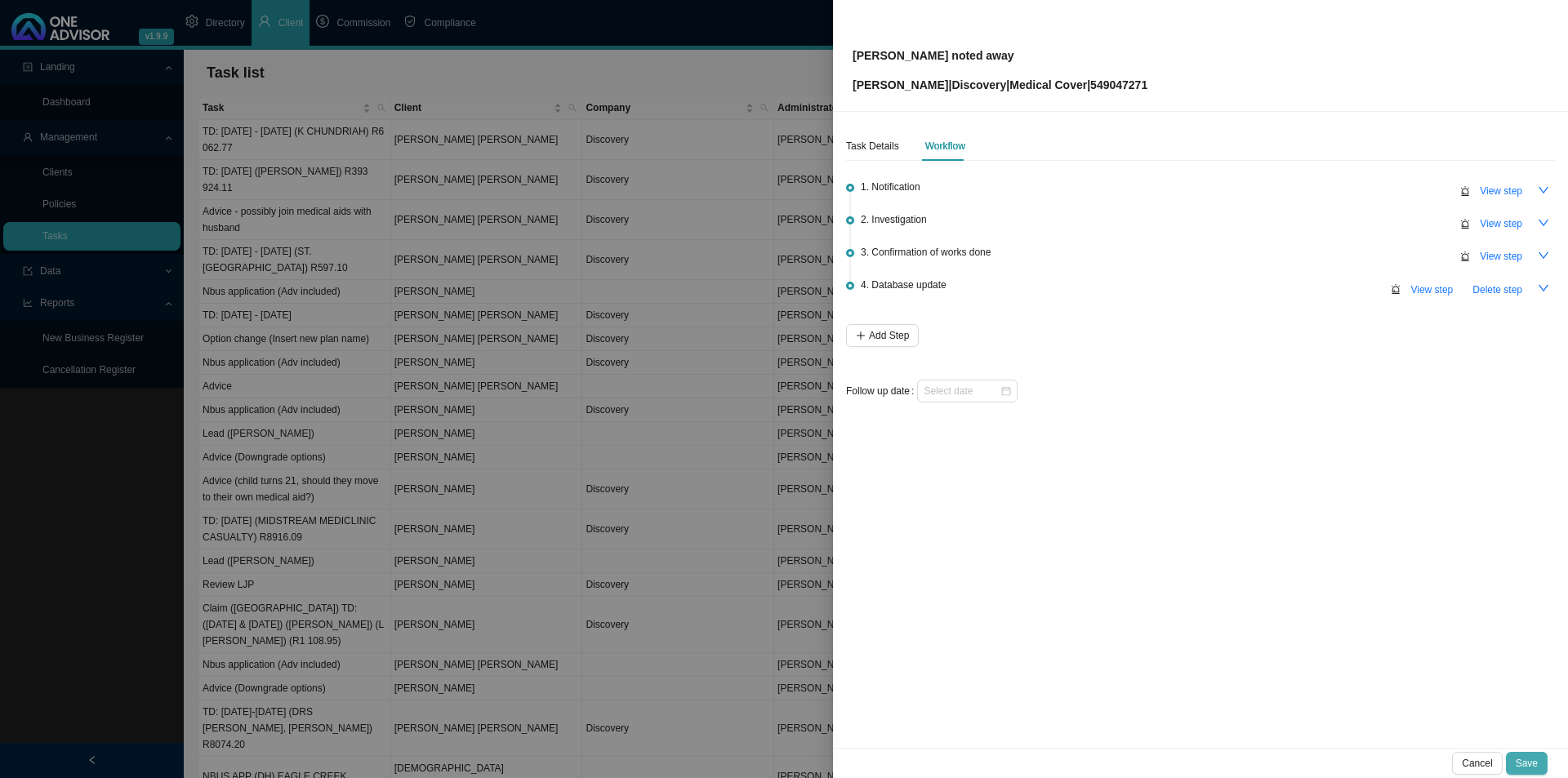
drag, startPoint x: 1509, startPoint y: 738, endPoint x: 1519, endPoint y: 755, distance: 19.7
click at [1511, 751] on div "Broker noted away [PERSON_NAME] | Discovery | Medical Cover | 549047271 Task De…" at bounding box center [1200, 389] width 735 height 778
click at [1519, 756] on span "Save" at bounding box center [1527, 763] width 22 height 16
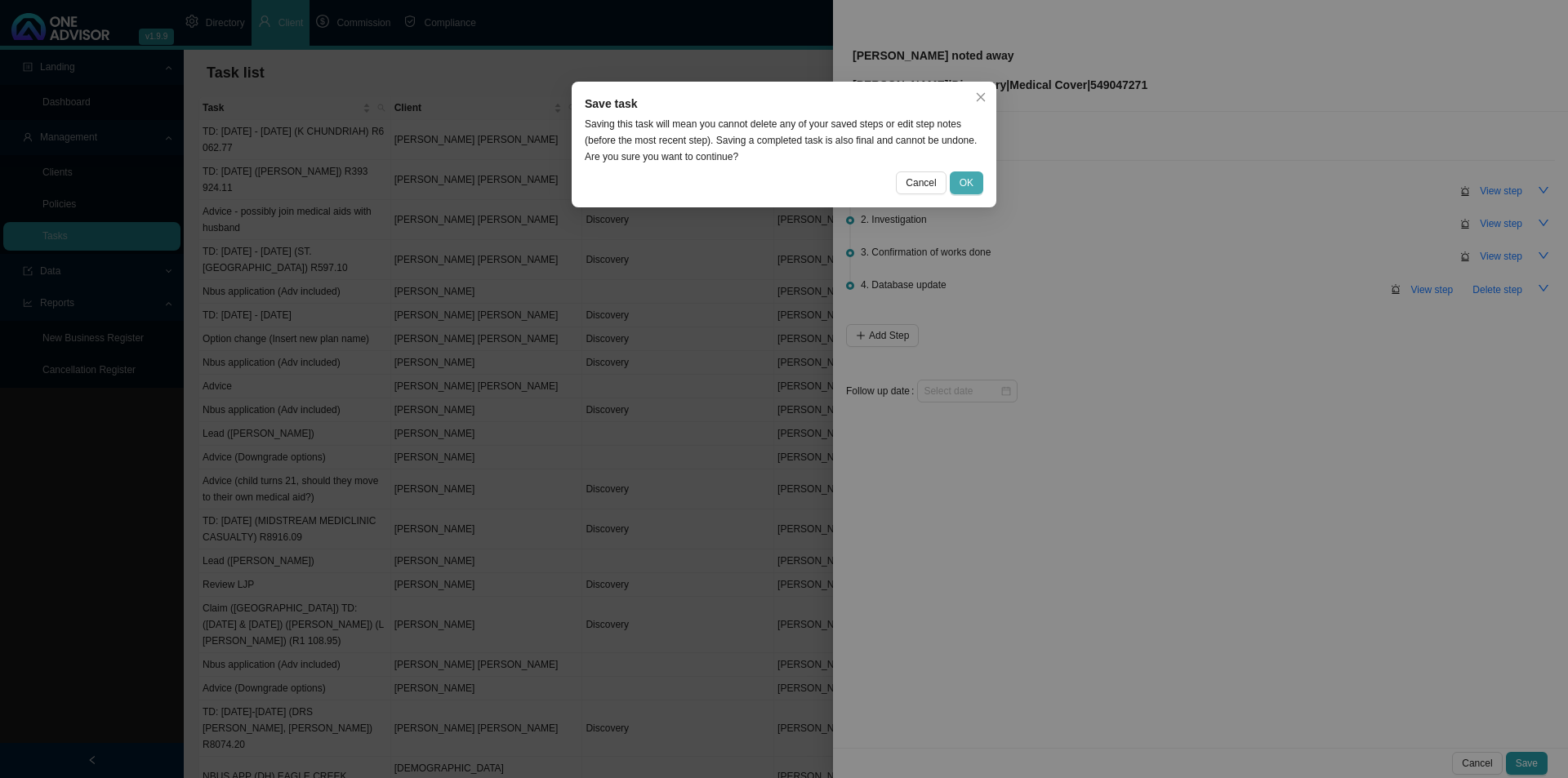
click at [962, 193] on button "OK" at bounding box center [966, 183] width 33 height 23
